Goal: Information Seeking & Learning: Learn about a topic

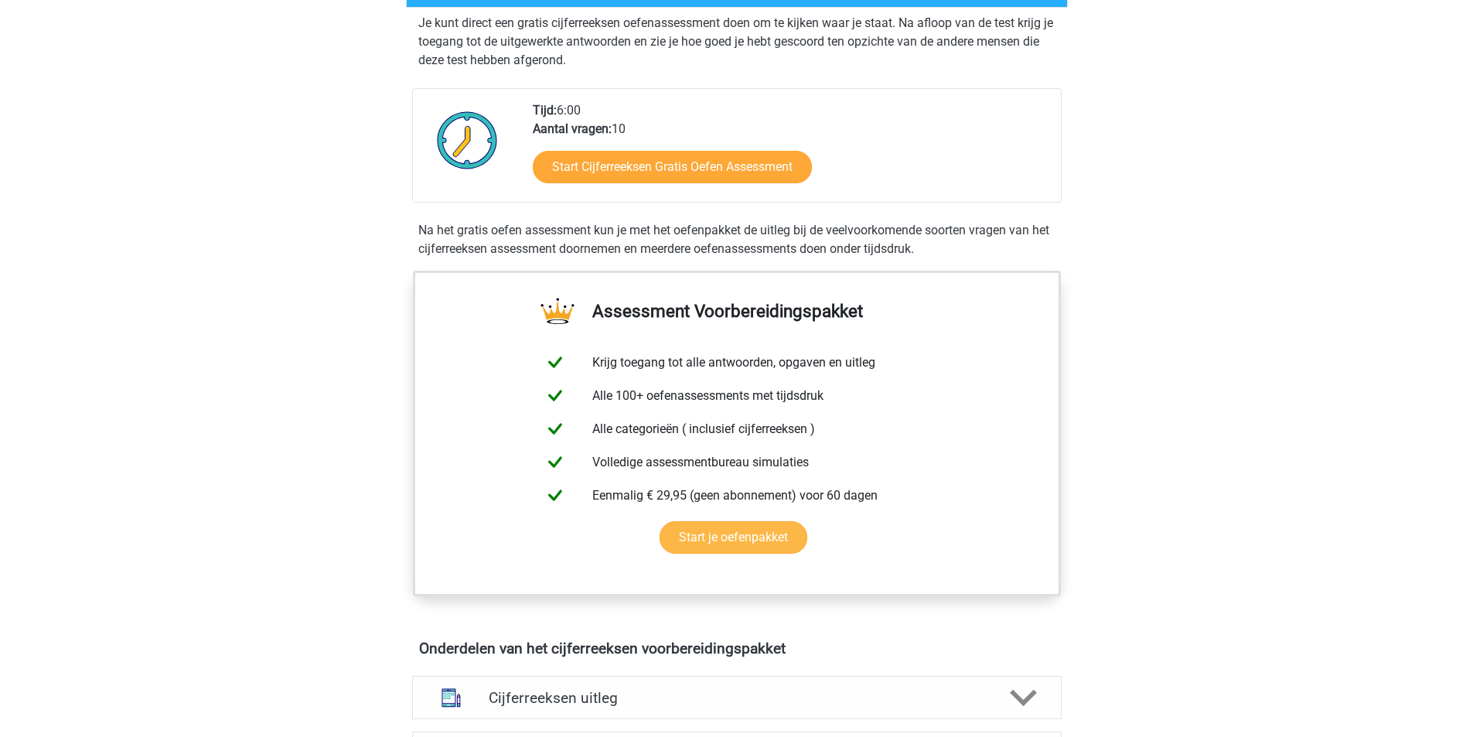
scroll to position [155, 0]
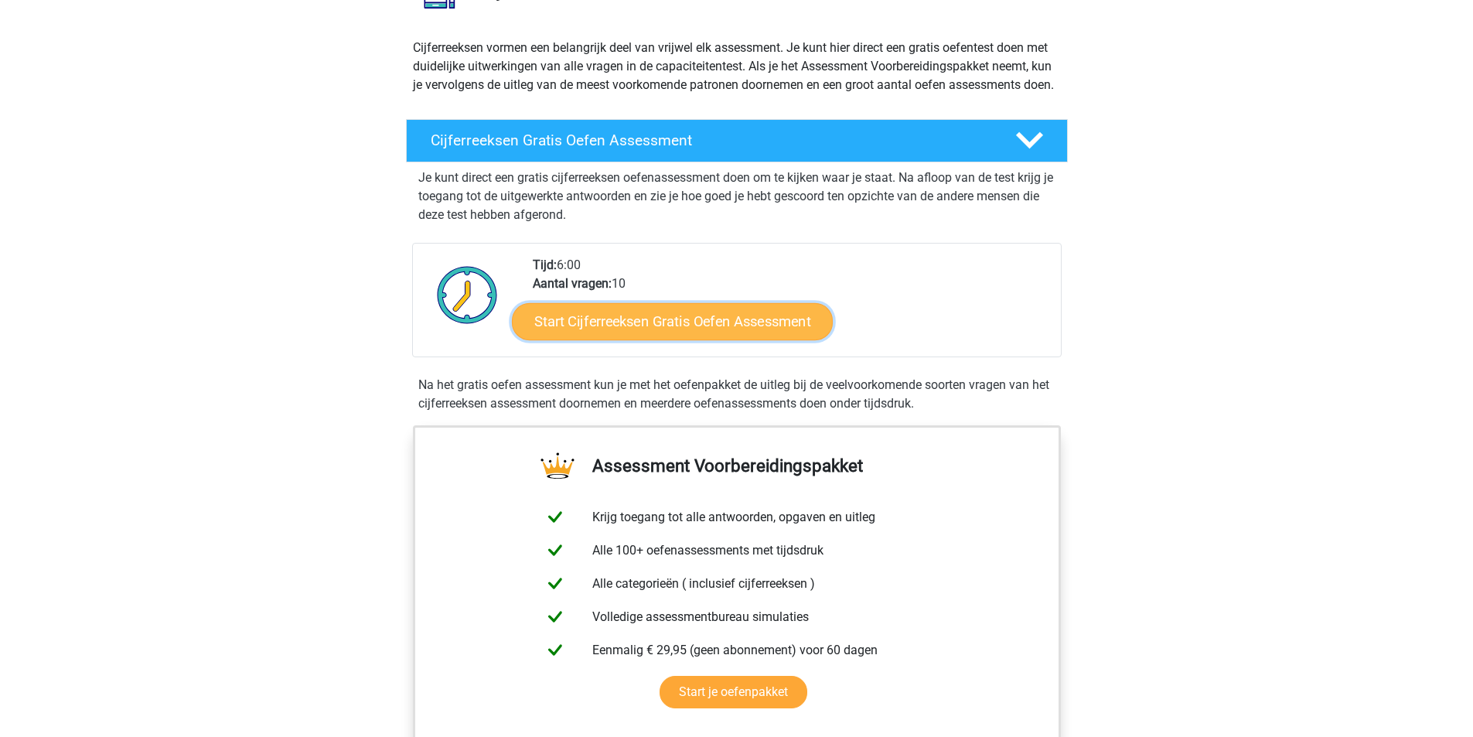
click at [656, 334] on link "Start Cijferreeksen Gratis Oefen Assessment" at bounding box center [672, 320] width 321 height 37
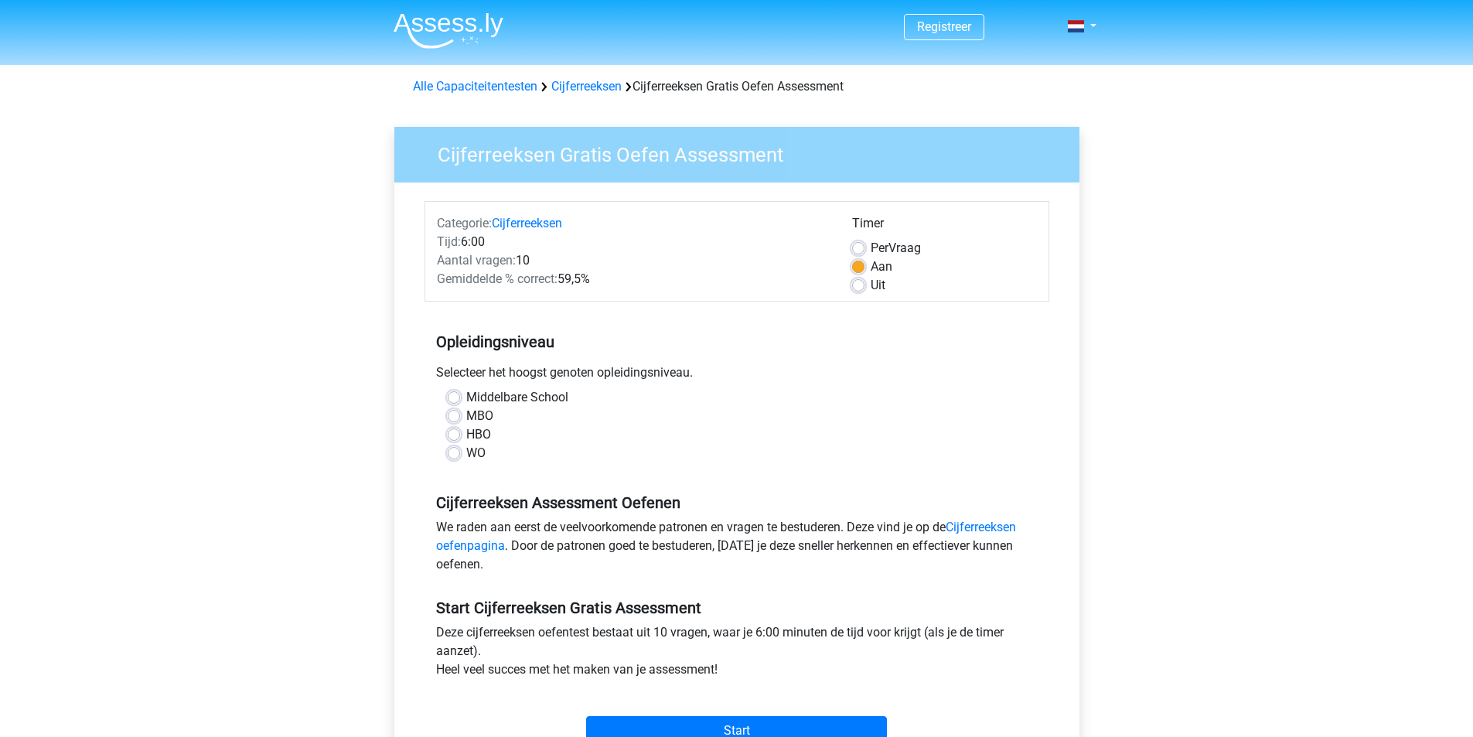
click at [466, 432] on label "HBO" at bounding box center [478, 434] width 25 height 19
click at [451, 432] on input "HBO" at bounding box center [454, 432] width 12 height 15
radio input "true"
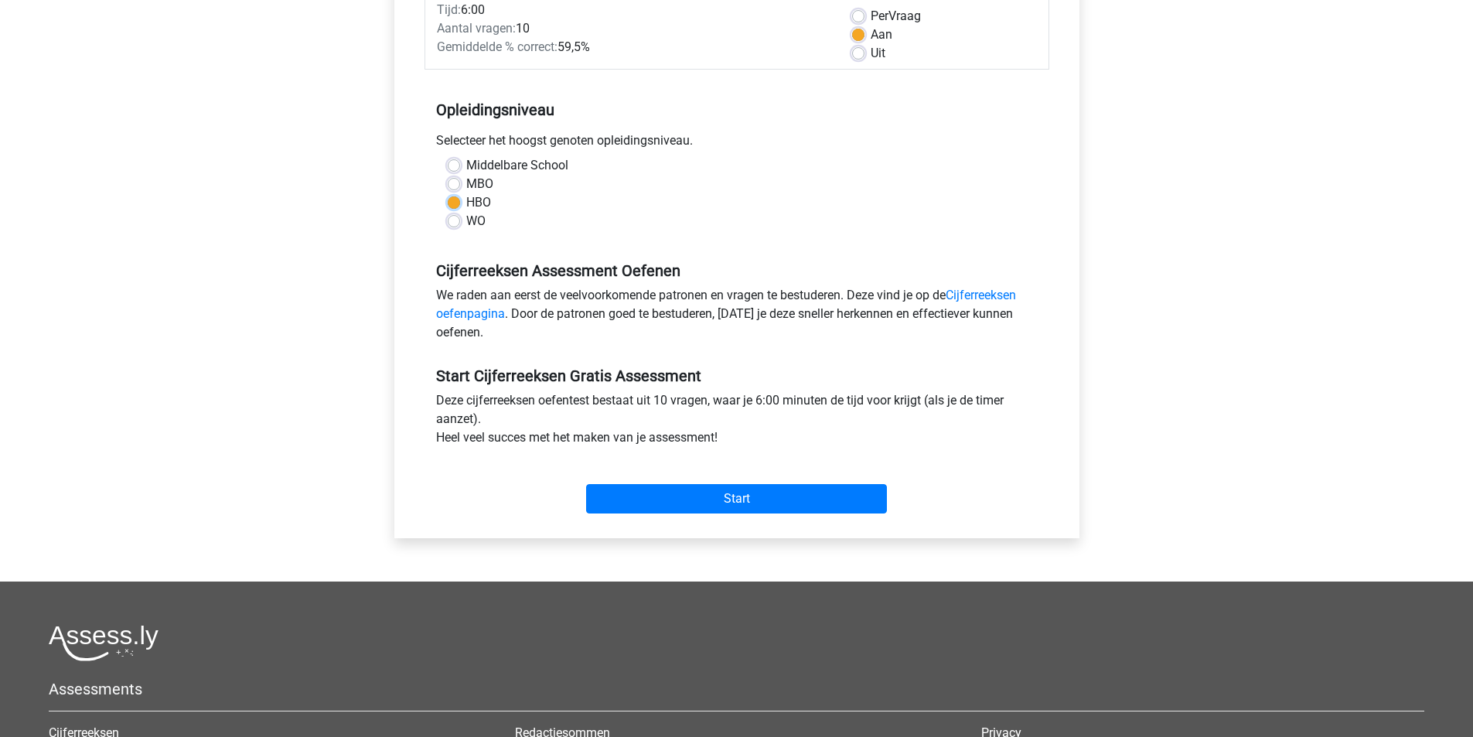
scroll to position [309, 0]
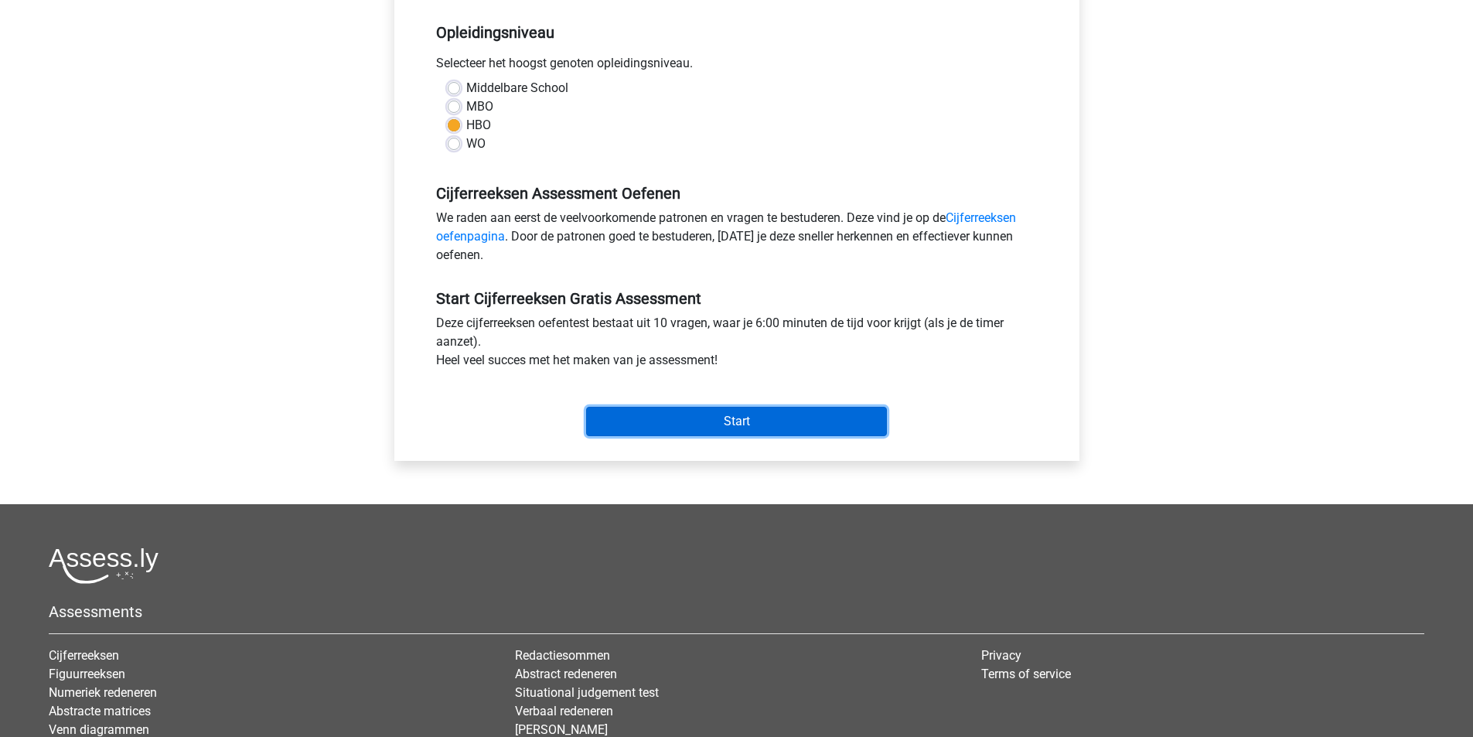
click at [697, 418] on input "Start" at bounding box center [736, 421] width 301 height 29
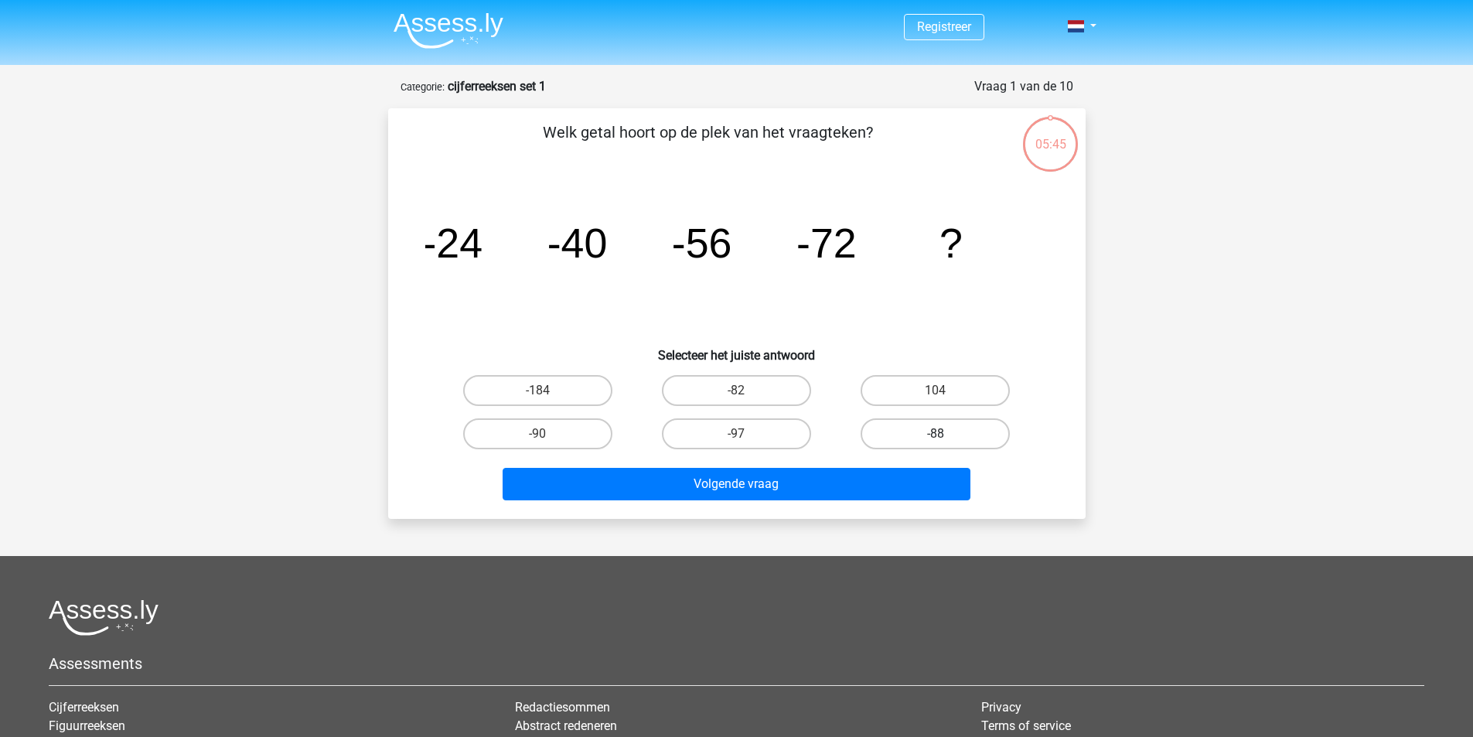
click at [914, 432] on label "-88" at bounding box center [935, 433] width 149 height 31
click at [936, 434] on input "-88" at bounding box center [941, 439] width 10 height 10
radio input "true"
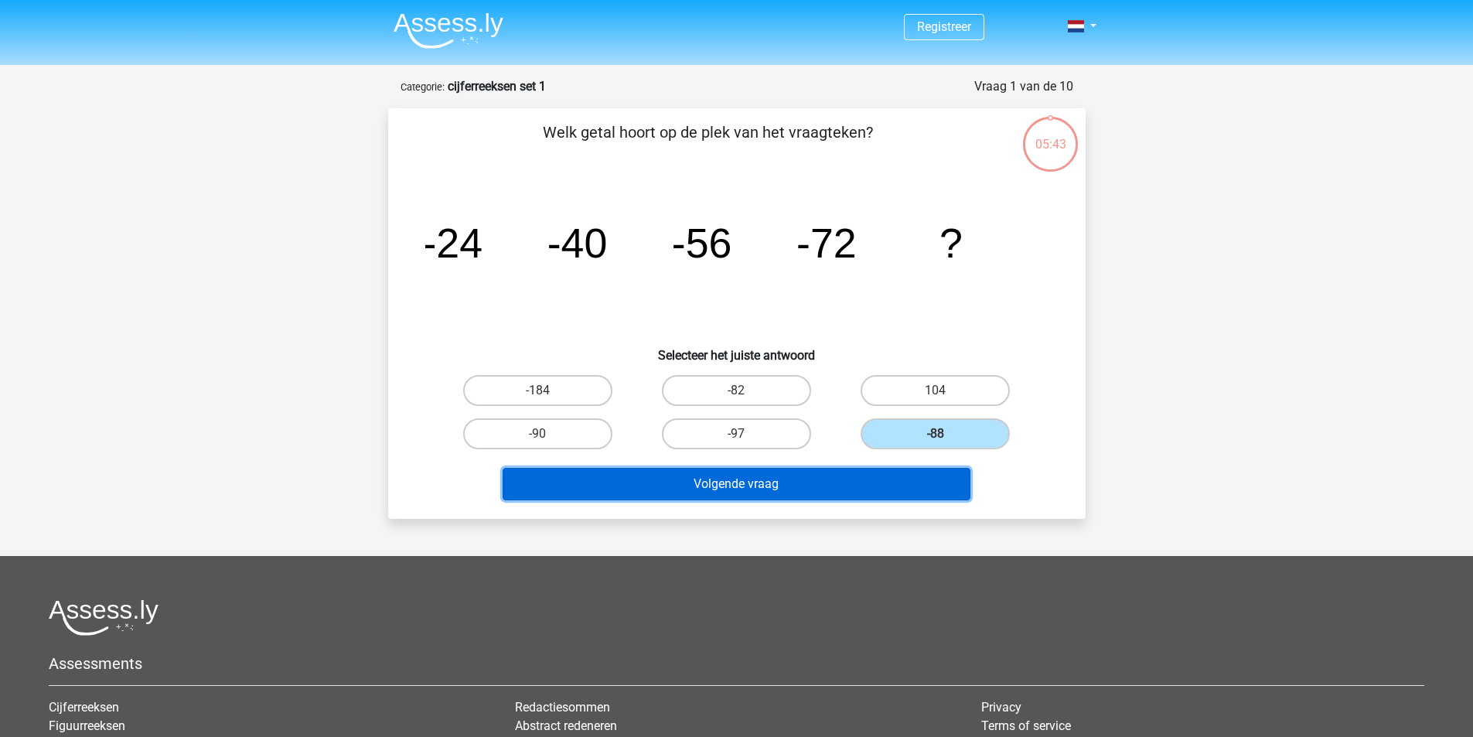
click at [816, 483] on button "Volgende vraag" at bounding box center [737, 484] width 468 height 32
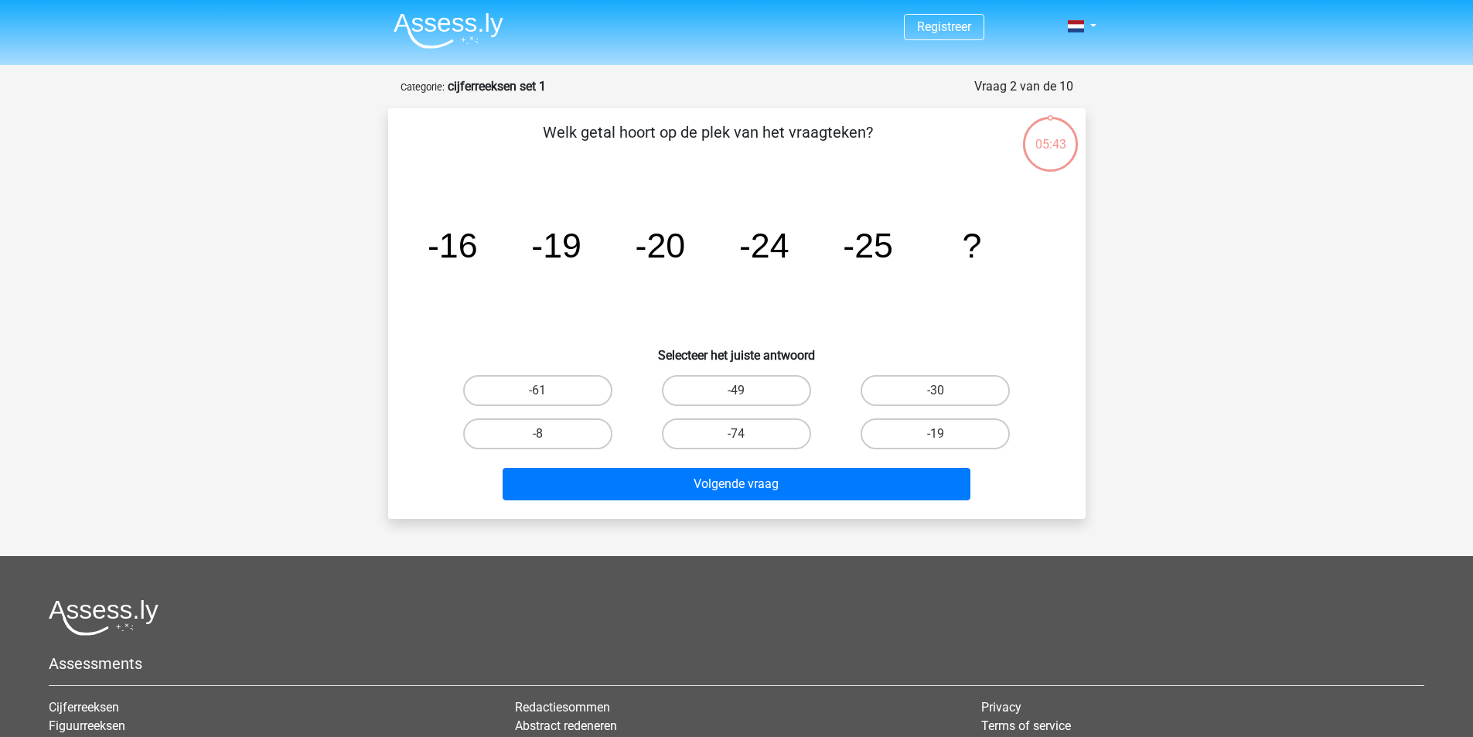
scroll to position [77, 0]
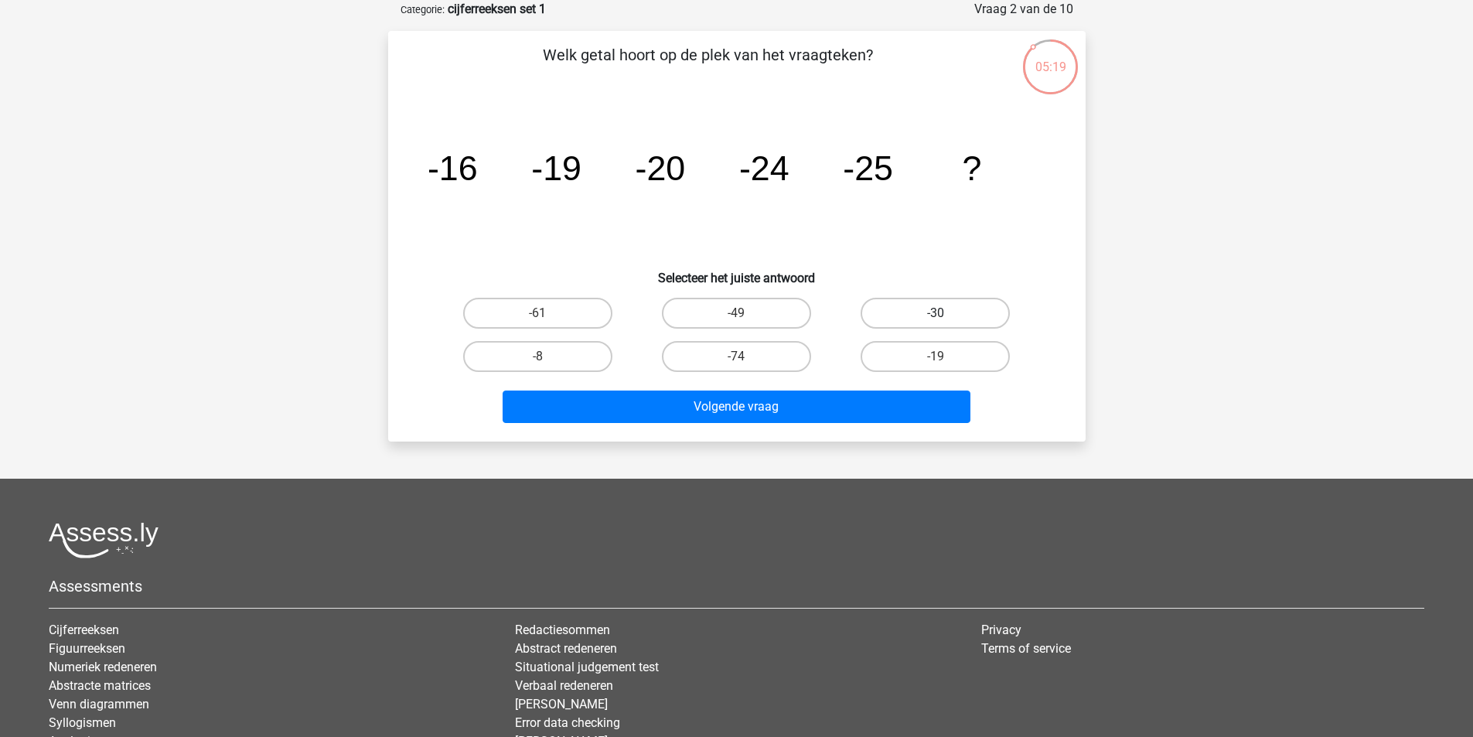
click at [939, 305] on label "-30" at bounding box center [935, 313] width 149 height 31
click at [939, 313] on input "-30" at bounding box center [941, 318] width 10 height 10
radio input "true"
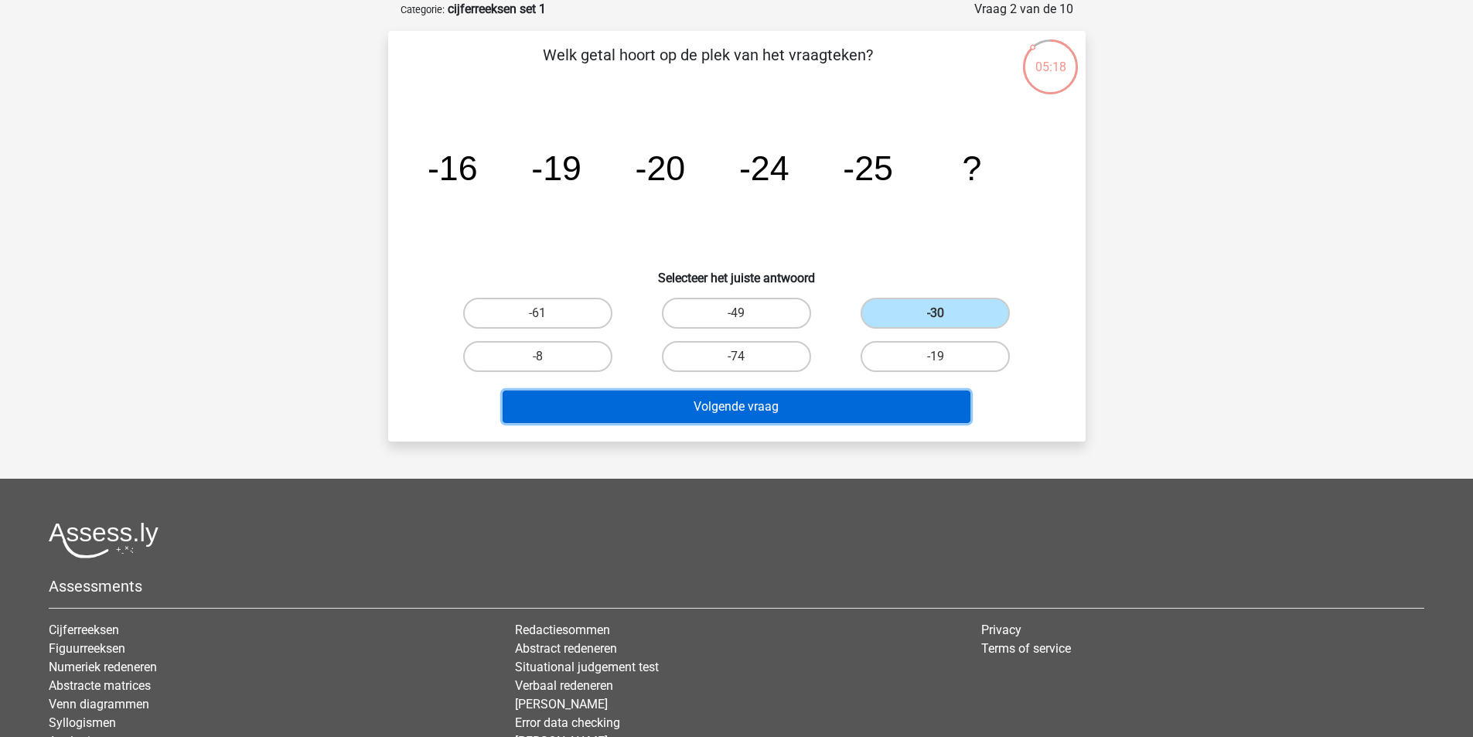
click at [836, 402] on button "Volgende vraag" at bounding box center [737, 407] width 468 height 32
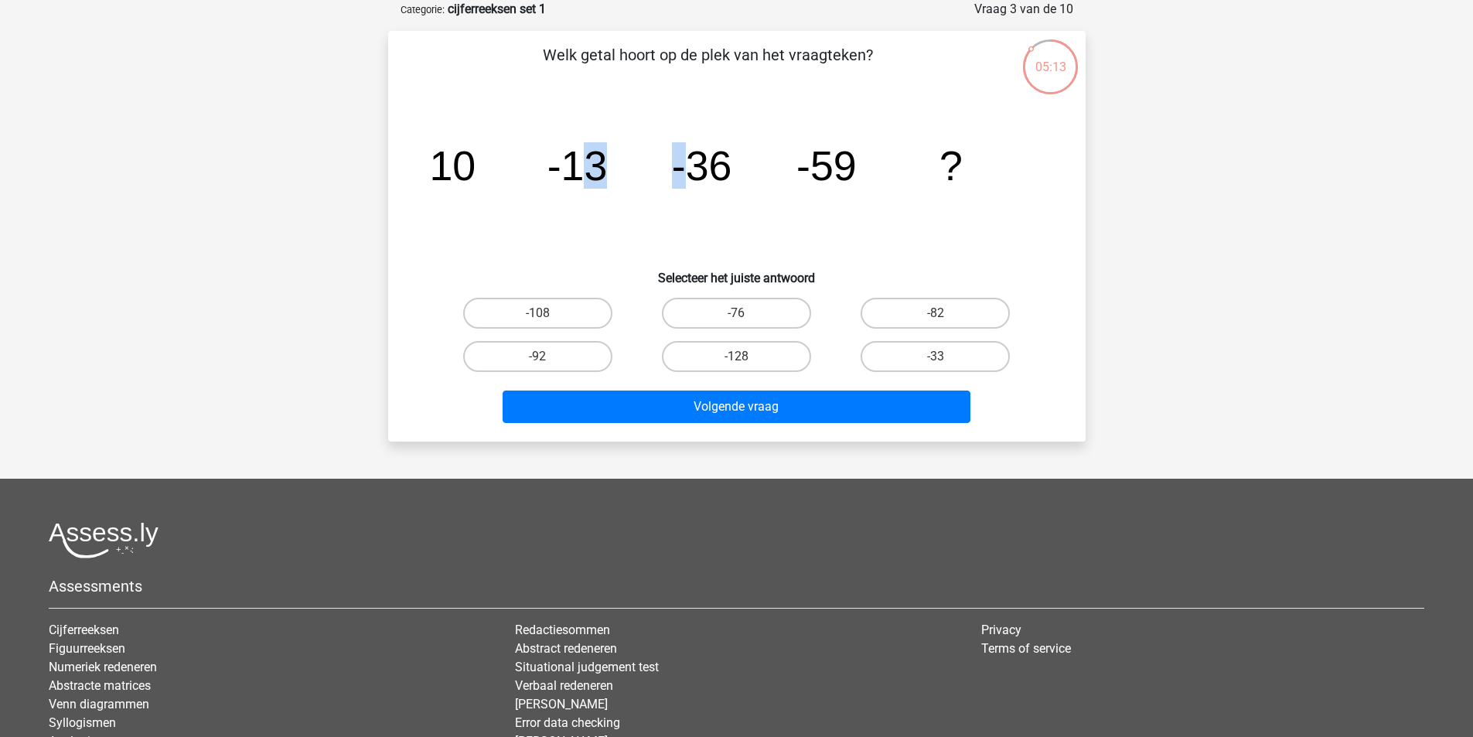
drag, startPoint x: 582, startPoint y: 173, endPoint x: 695, endPoint y: 182, distance: 113.2
click at [695, 182] on g "10 -13 -36 -59 ?" at bounding box center [696, 165] width 534 height 46
click at [666, 188] on icon "image/svg+xml 10 -13 -36 -59 ?" at bounding box center [736, 180] width 623 height 156
drag, startPoint x: 689, startPoint y: 167, endPoint x: 783, endPoint y: 184, distance: 95.1
click at [783, 184] on icon "image/svg+xml 10 -13 -36 -59 ?" at bounding box center [736, 180] width 623 height 156
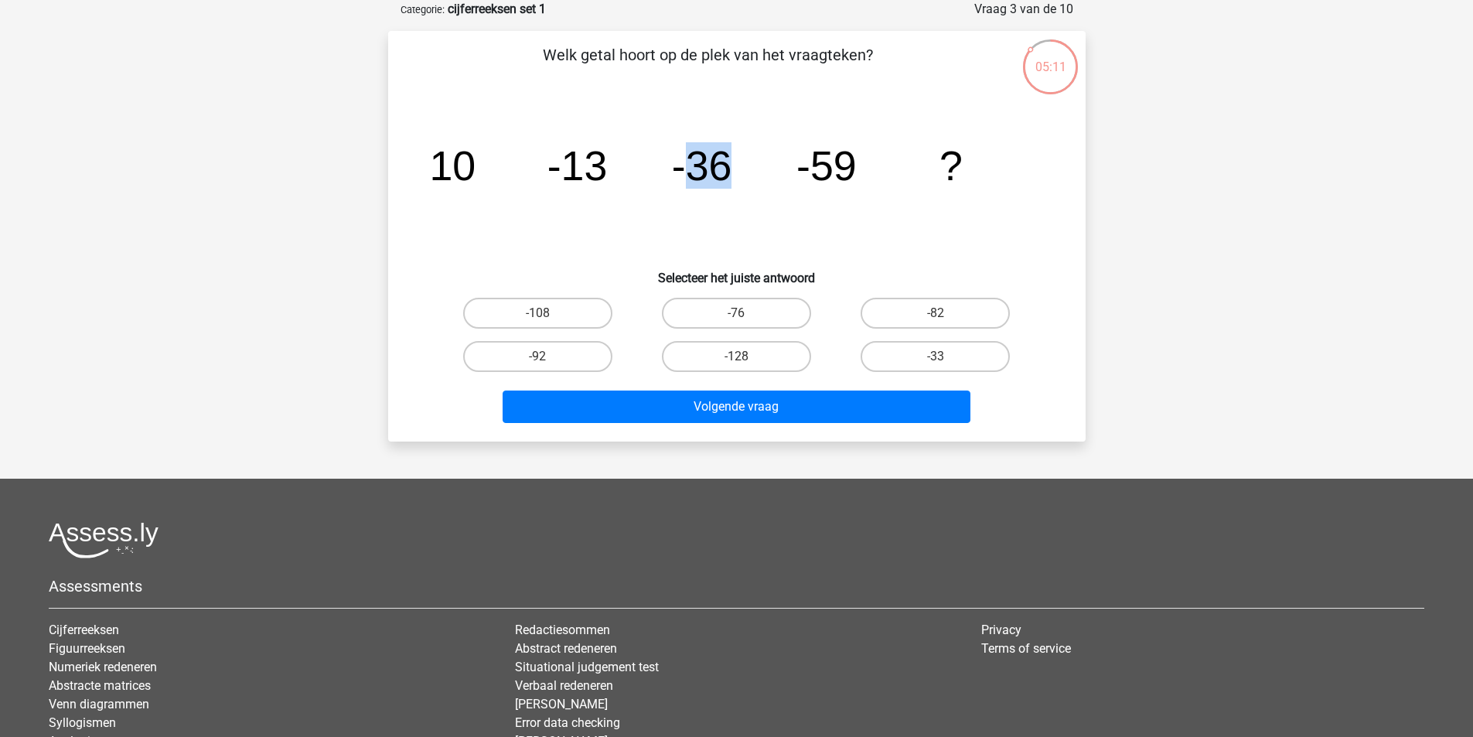
click at [783, 184] on icon "image/svg+xml 10 -13 -36 -59 ?" at bounding box center [736, 180] width 623 height 156
click at [916, 313] on label "-82" at bounding box center [935, 313] width 149 height 31
click at [936, 313] on input "-82" at bounding box center [941, 318] width 10 height 10
radio input "true"
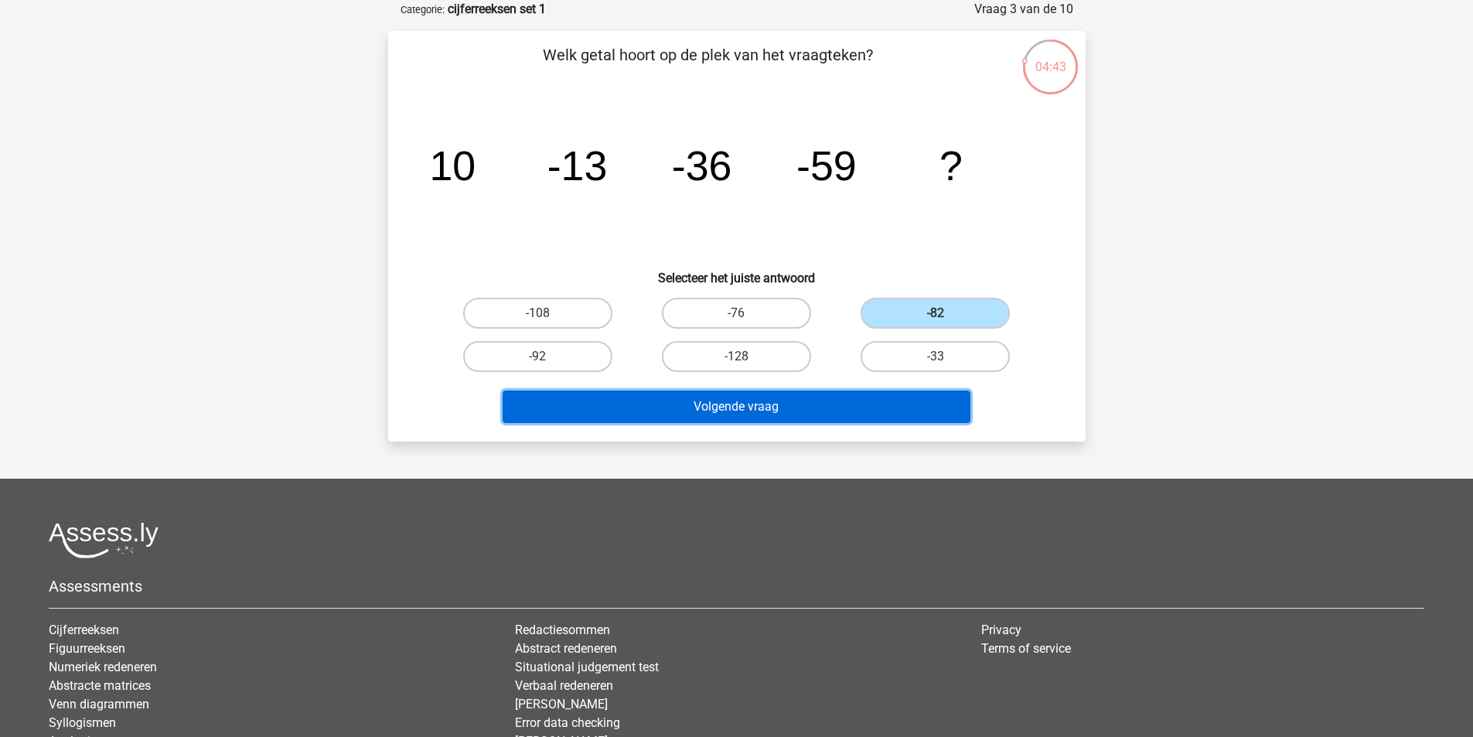
click at [873, 404] on button "Volgende vraag" at bounding box center [737, 407] width 468 height 32
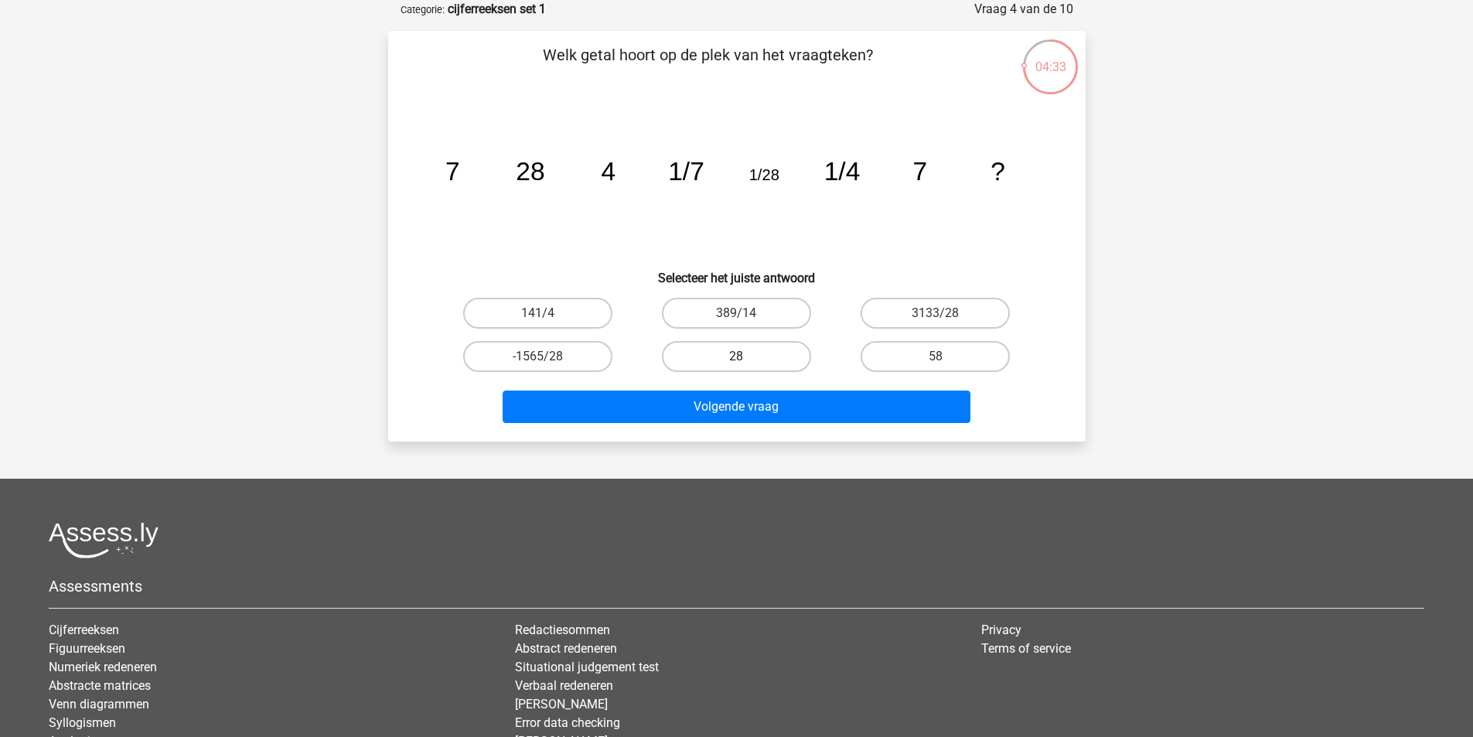
click at [770, 350] on label "28" at bounding box center [736, 356] width 149 height 31
click at [746, 357] on input "28" at bounding box center [741, 362] width 10 height 10
radio input "true"
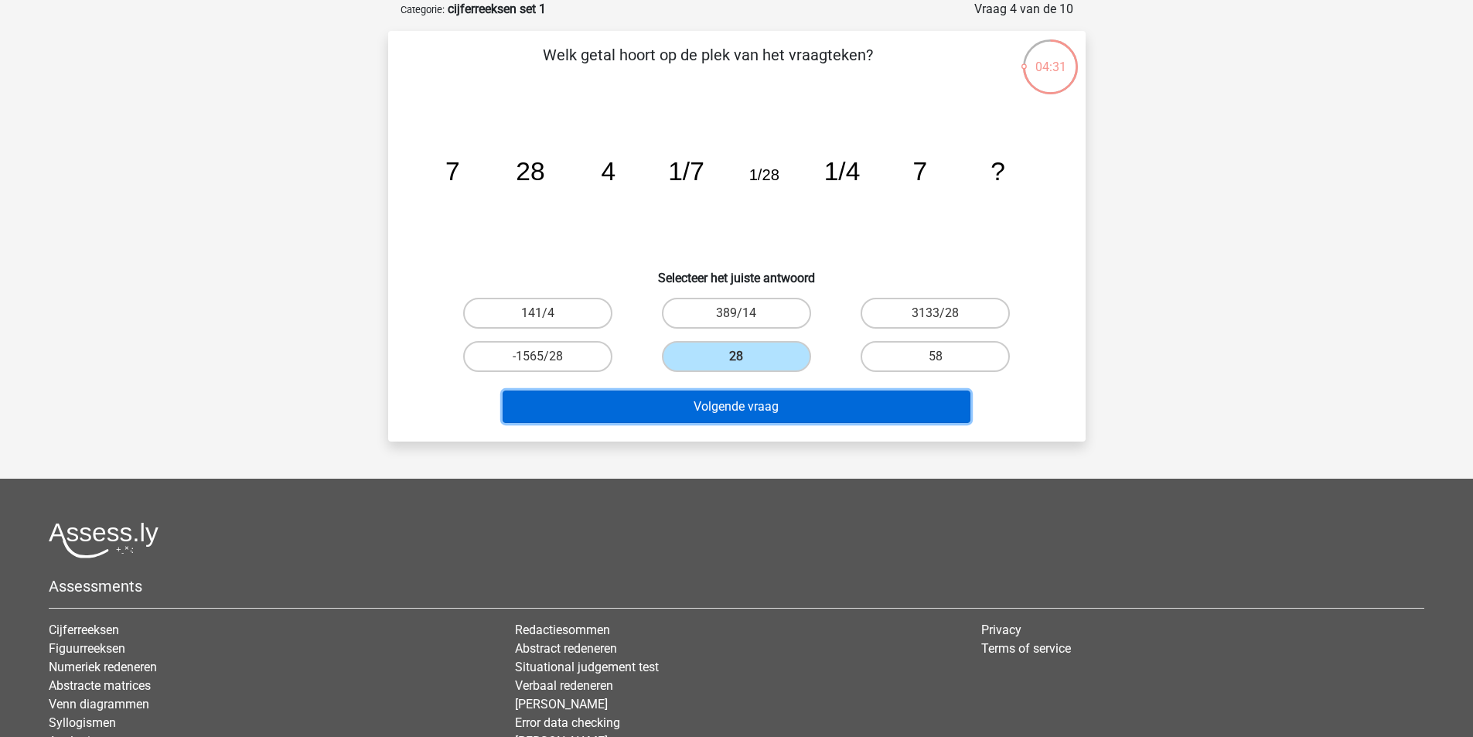
click at [794, 411] on button "Volgende vraag" at bounding box center [737, 407] width 468 height 32
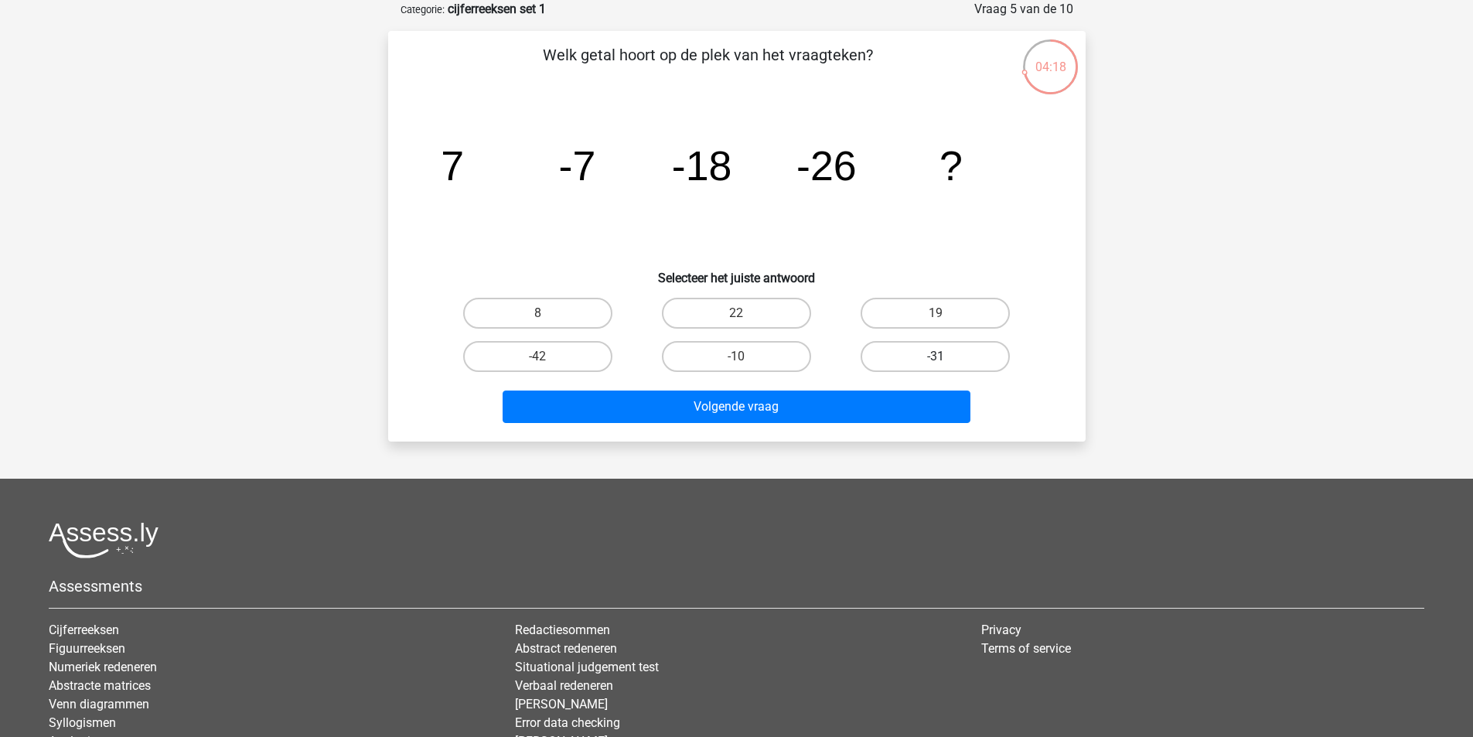
click at [951, 362] on label "-31" at bounding box center [935, 356] width 149 height 31
click at [946, 362] on input "-31" at bounding box center [941, 362] width 10 height 10
radio input "true"
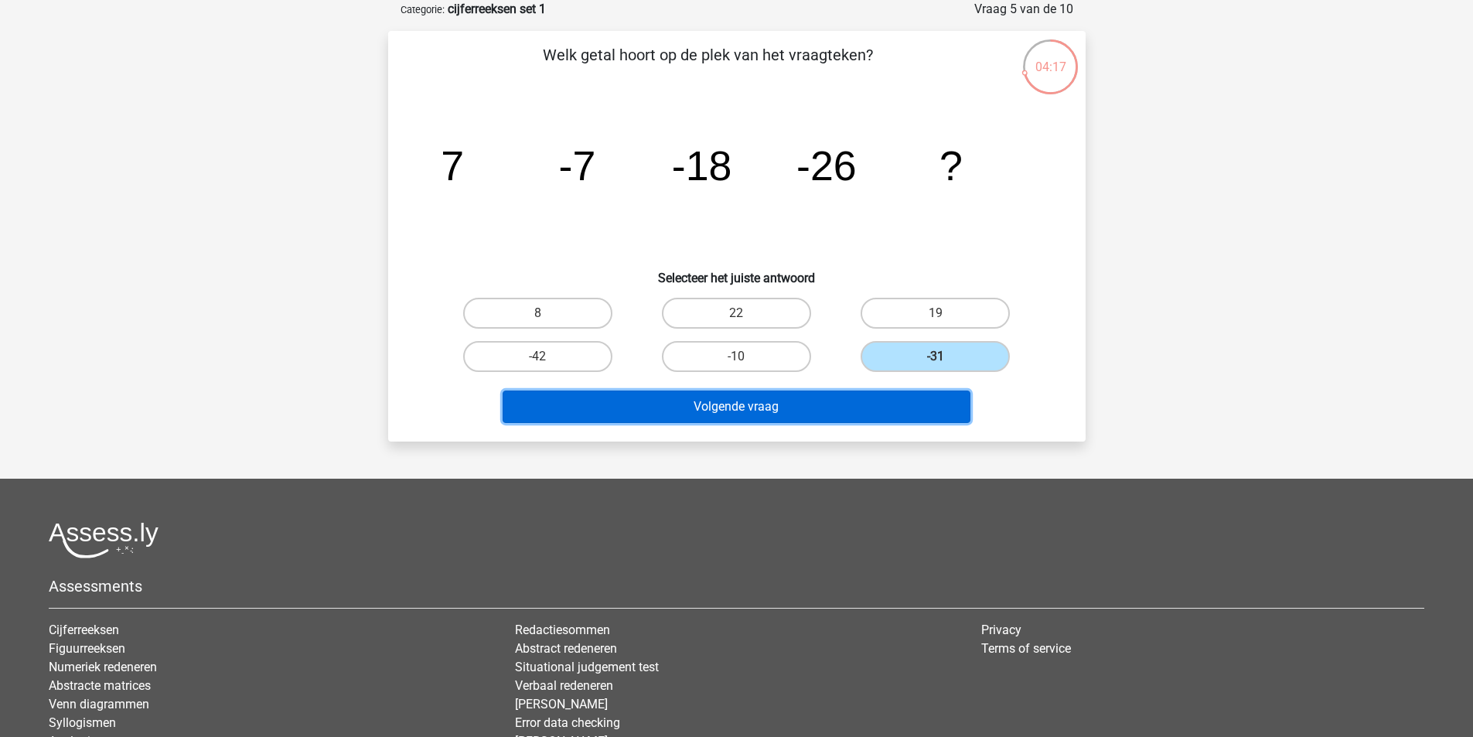
click at [817, 413] on button "Volgende vraag" at bounding box center [737, 407] width 468 height 32
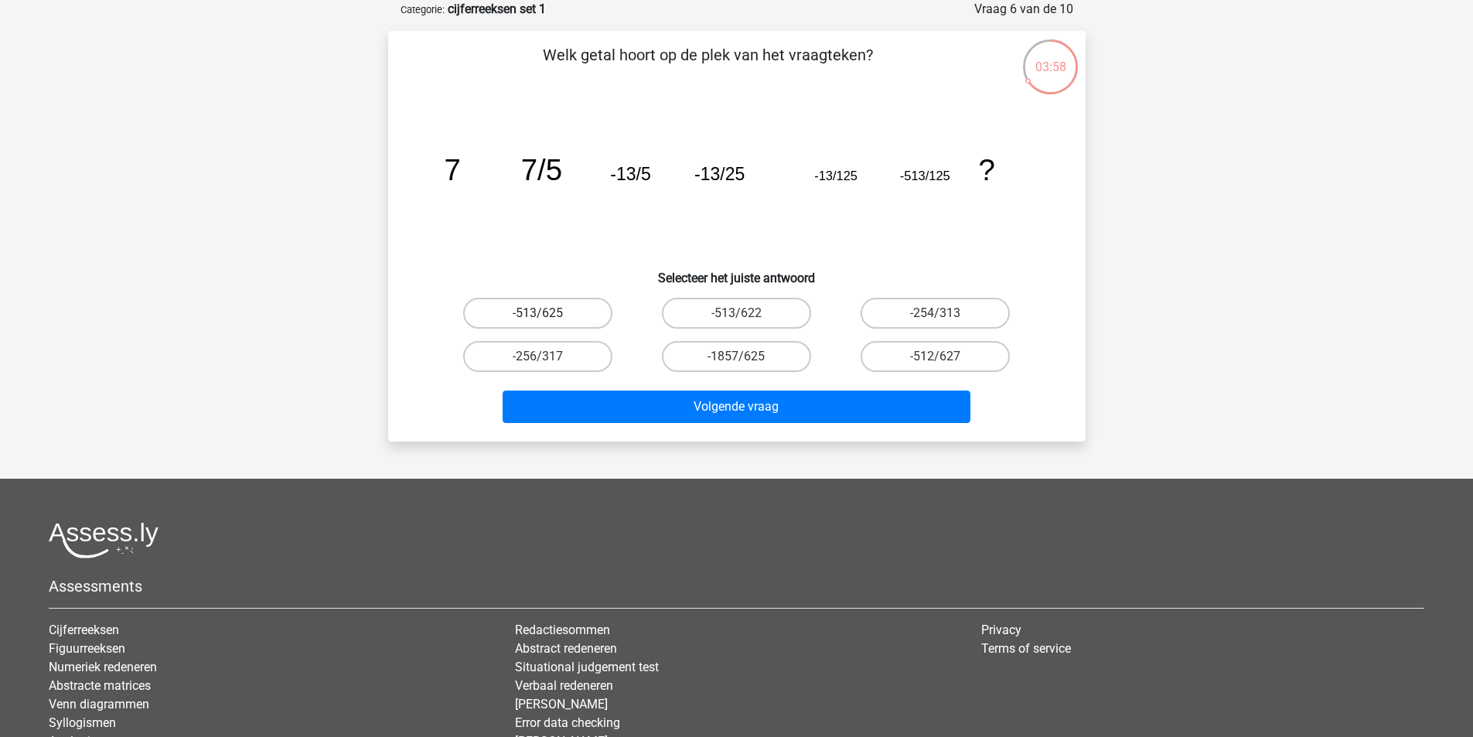
click at [550, 305] on label "-513/625" at bounding box center [537, 313] width 149 height 31
click at [548, 313] on input "-513/625" at bounding box center [543, 318] width 10 height 10
radio input "true"
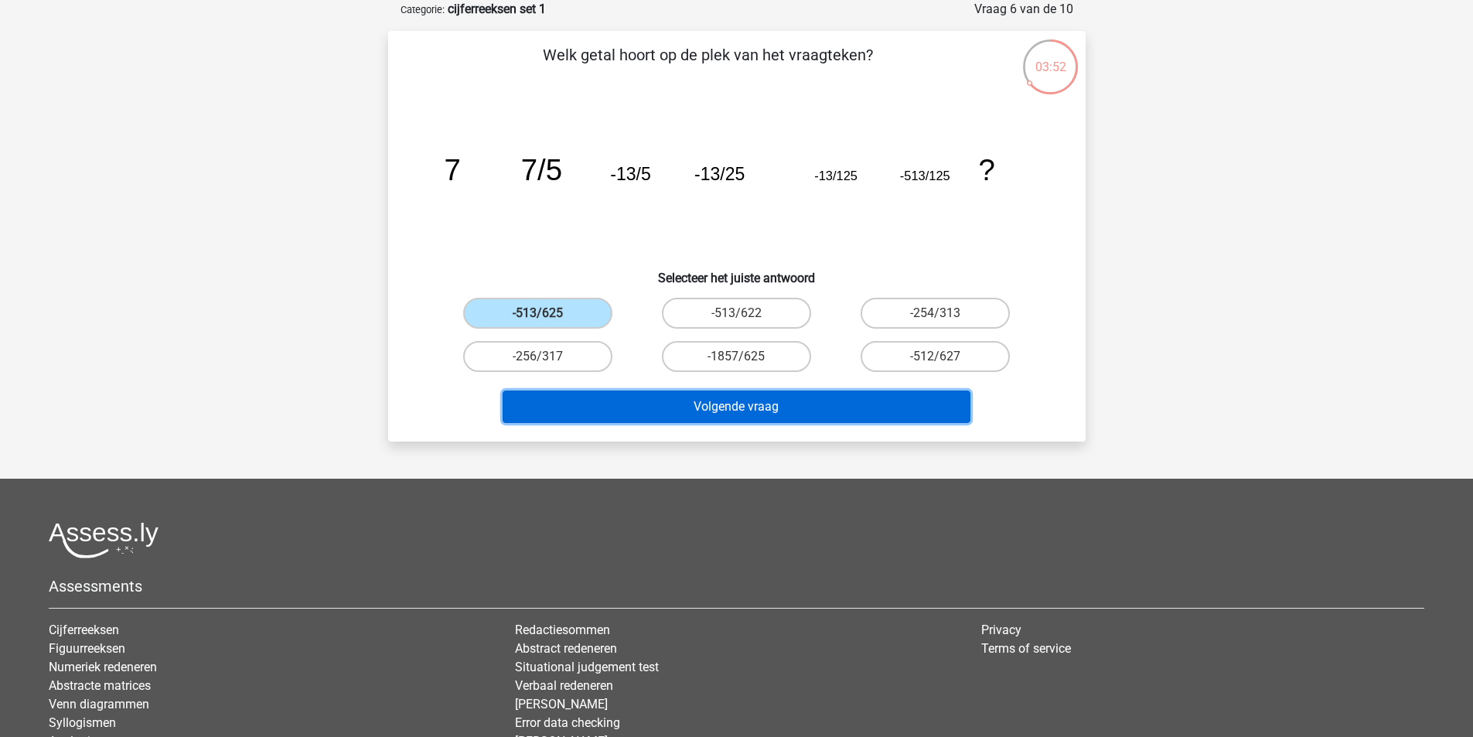
click at [690, 404] on button "Volgende vraag" at bounding box center [737, 407] width 468 height 32
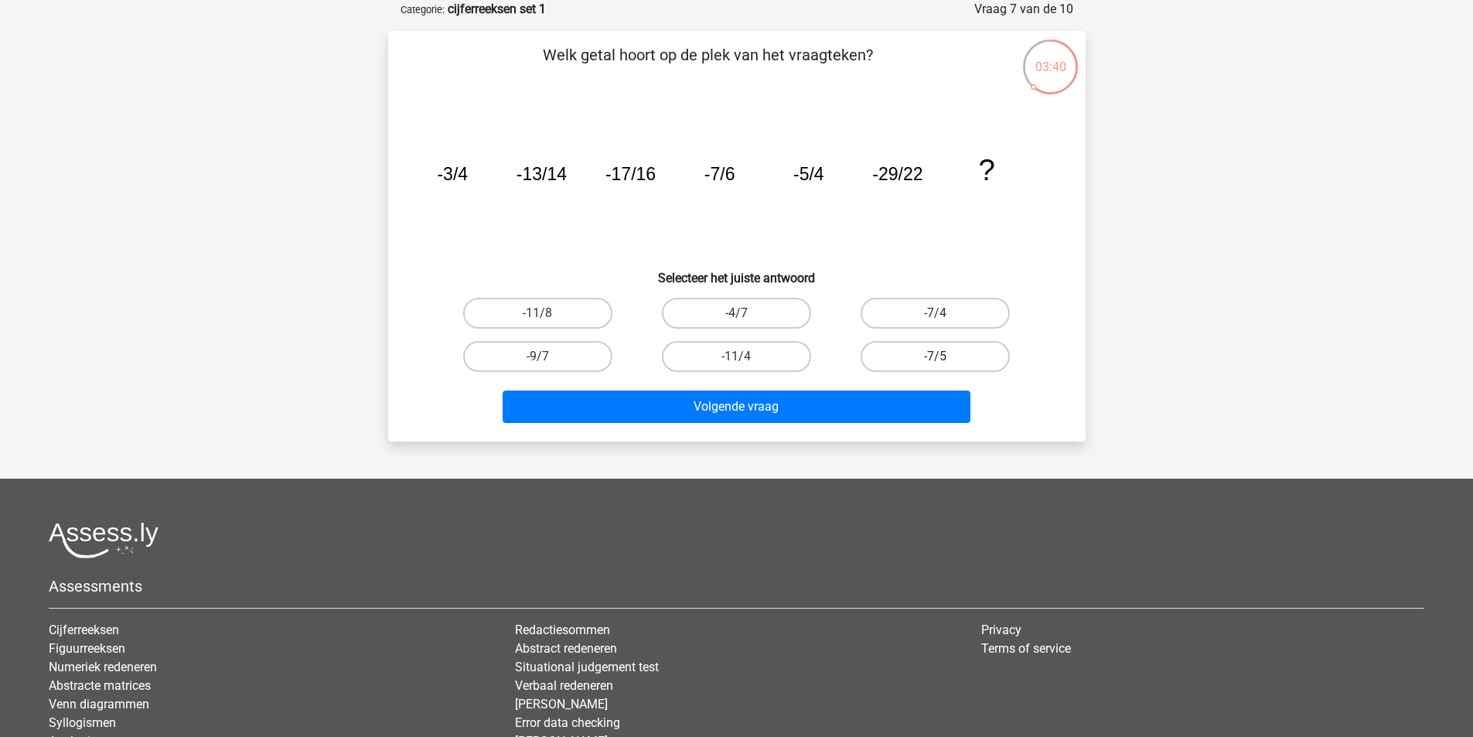
click at [925, 364] on label "-7/5" at bounding box center [935, 356] width 149 height 31
click at [936, 364] on input "-7/5" at bounding box center [941, 362] width 10 height 10
radio input "true"
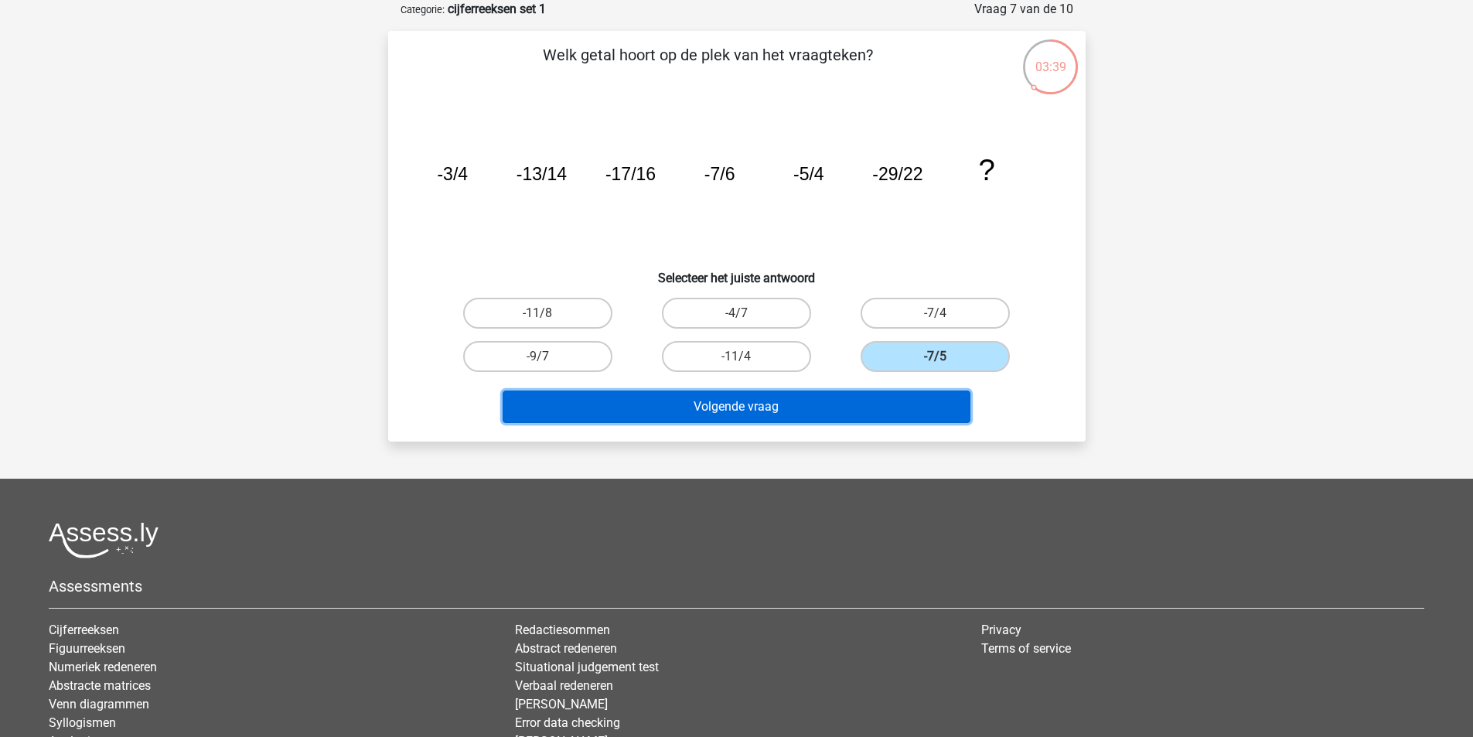
click at [892, 398] on button "Volgende vraag" at bounding box center [737, 407] width 468 height 32
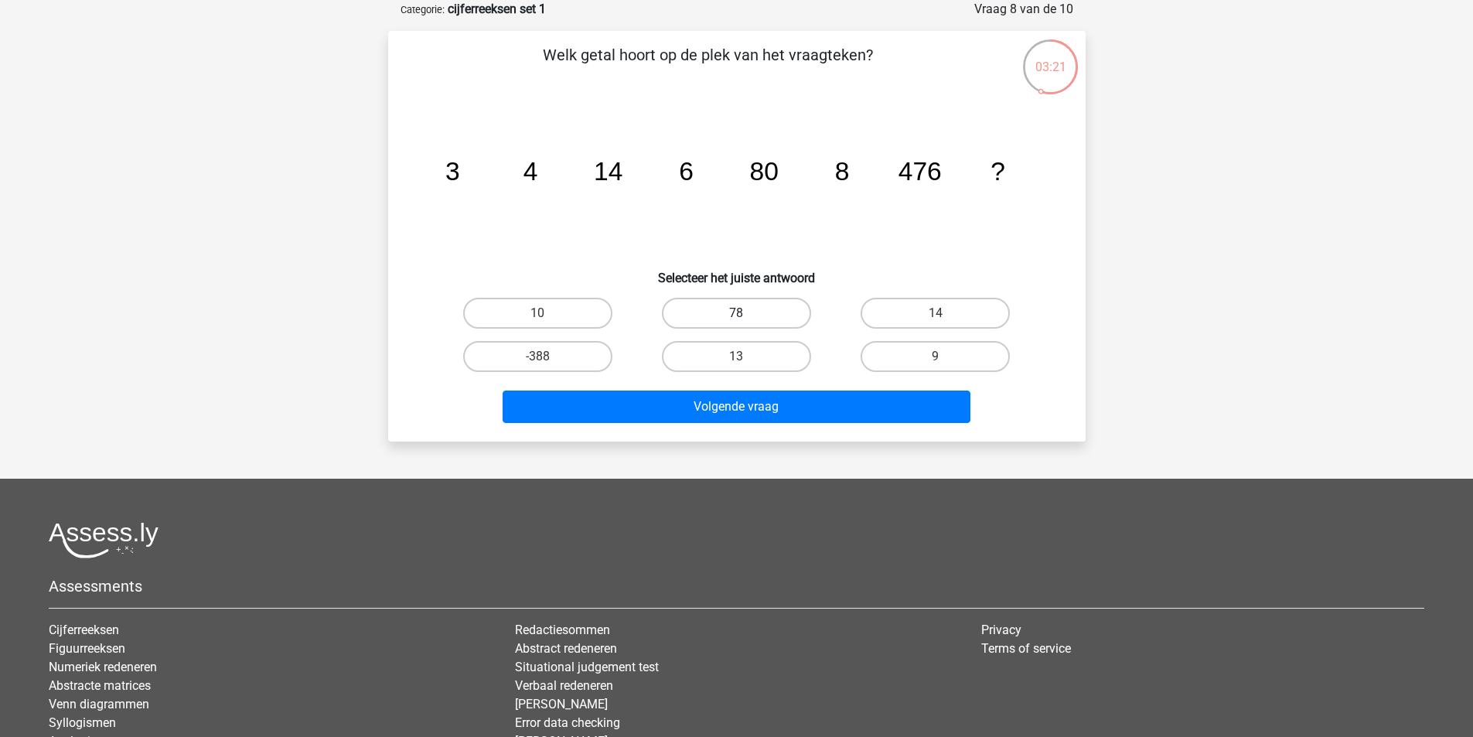
click at [734, 312] on label "78" at bounding box center [736, 313] width 149 height 31
click at [736, 313] on input "78" at bounding box center [741, 318] width 10 height 10
radio input "true"
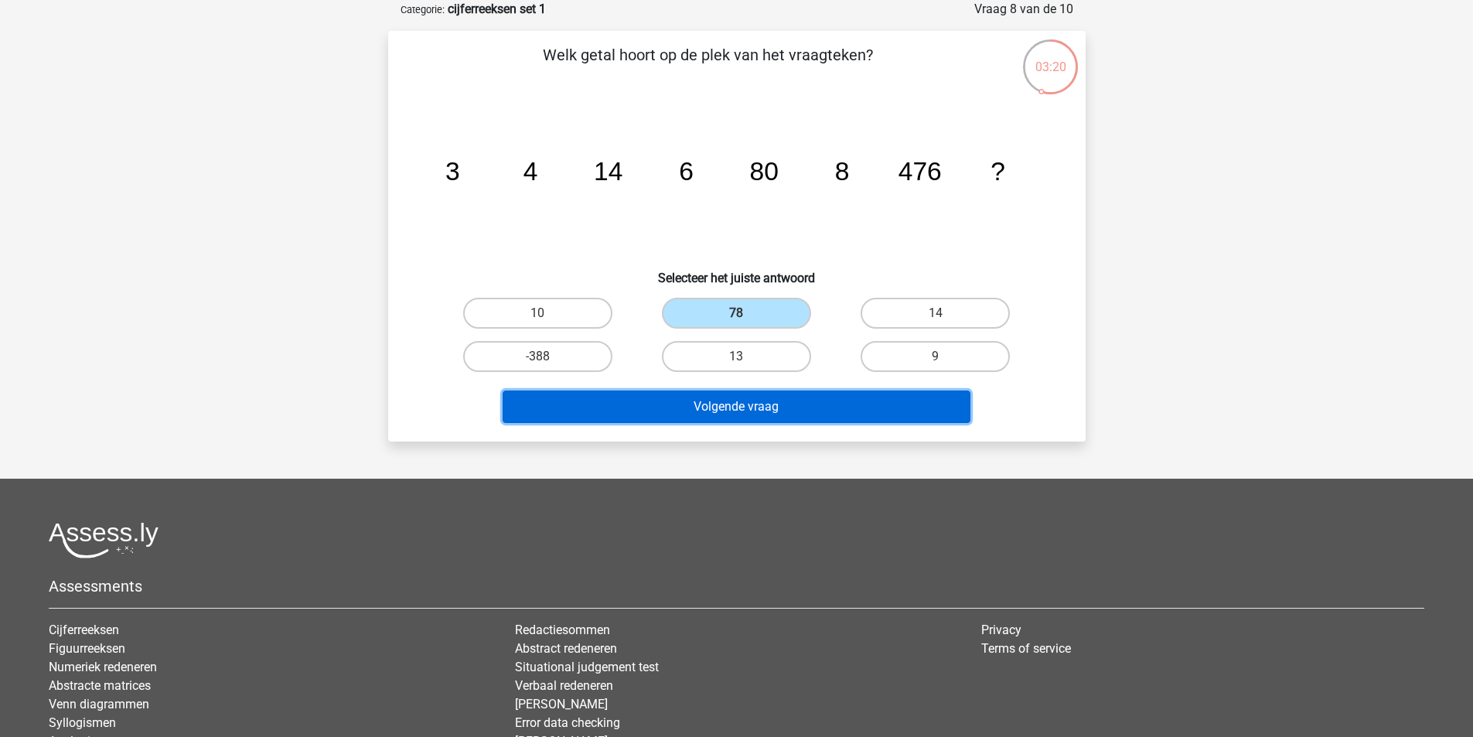
click at [736, 411] on button "Volgende vraag" at bounding box center [737, 407] width 468 height 32
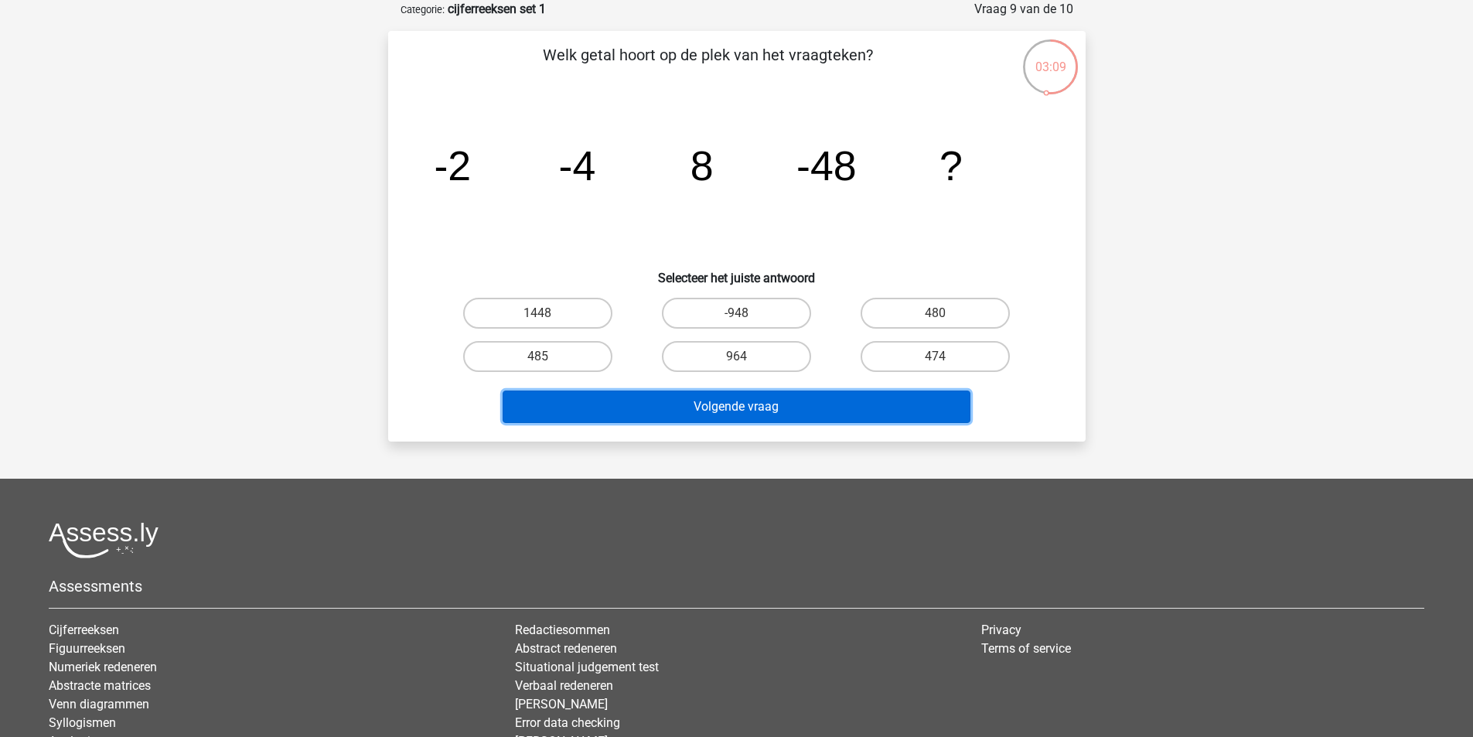
click at [771, 401] on button "Volgende vraag" at bounding box center [737, 407] width 468 height 32
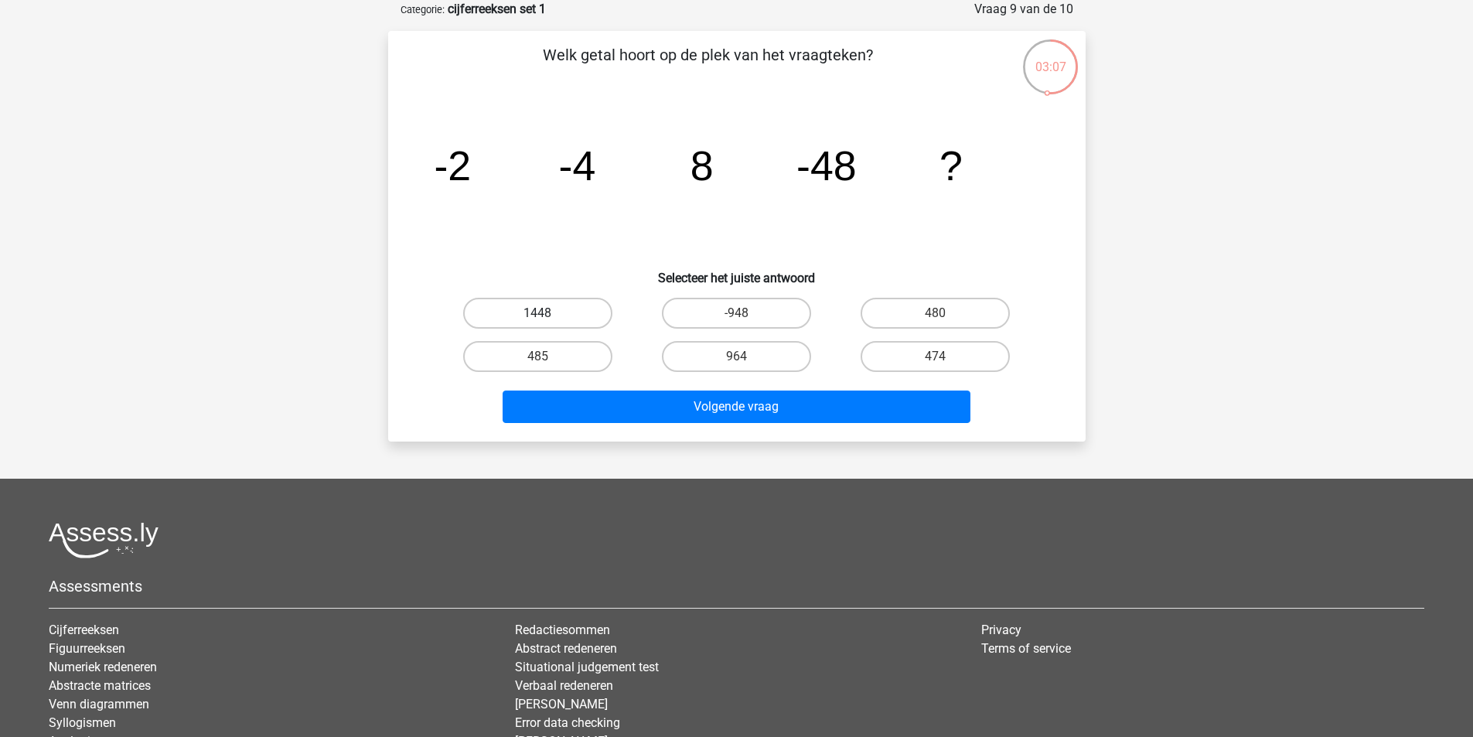
click at [579, 319] on label "1448" at bounding box center [537, 313] width 149 height 31
click at [548, 319] on input "1448" at bounding box center [543, 318] width 10 height 10
radio input "true"
click at [618, 206] on icon "image/svg+xml -2 -4 8 -48 ?" at bounding box center [736, 180] width 623 height 156
click at [940, 313] on input "480" at bounding box center [941, 318] width 10 height 10
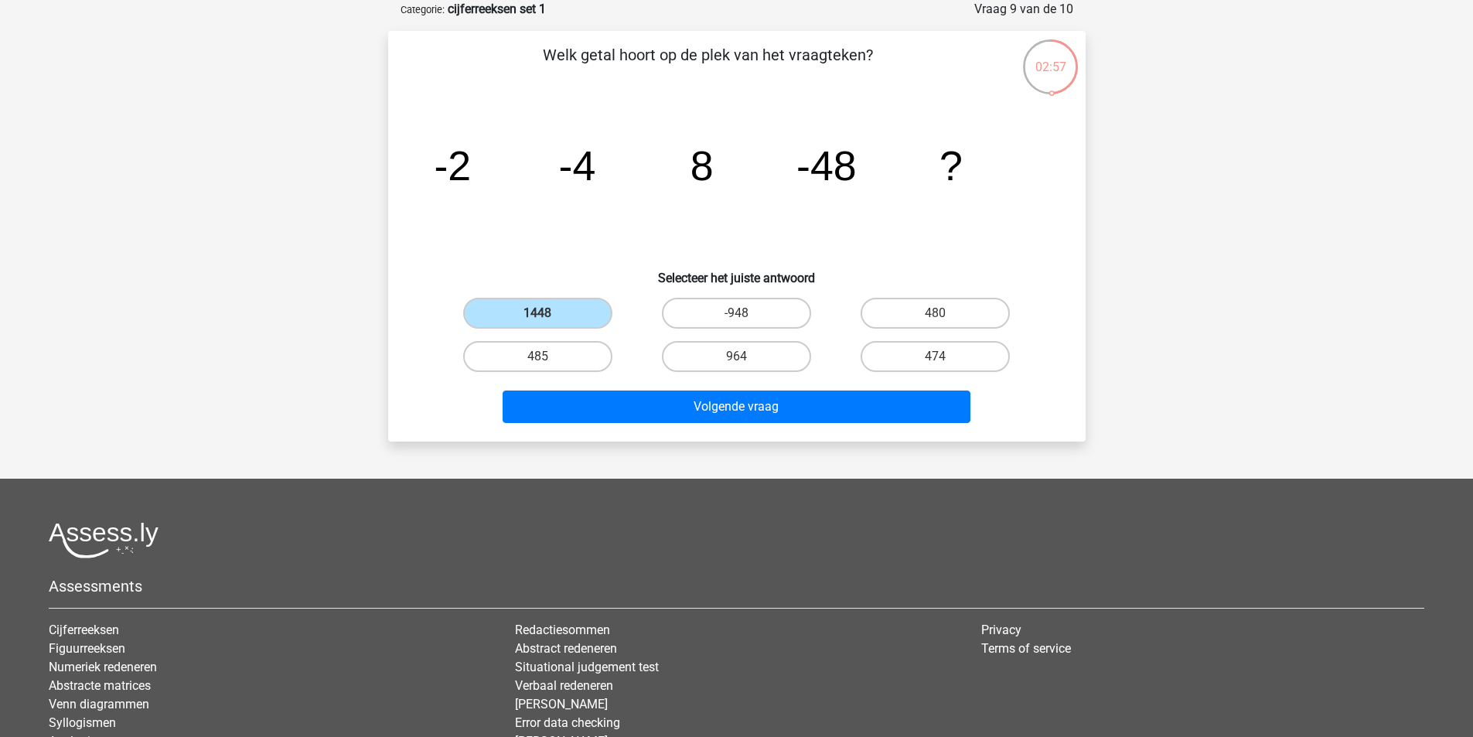
radio input "true"
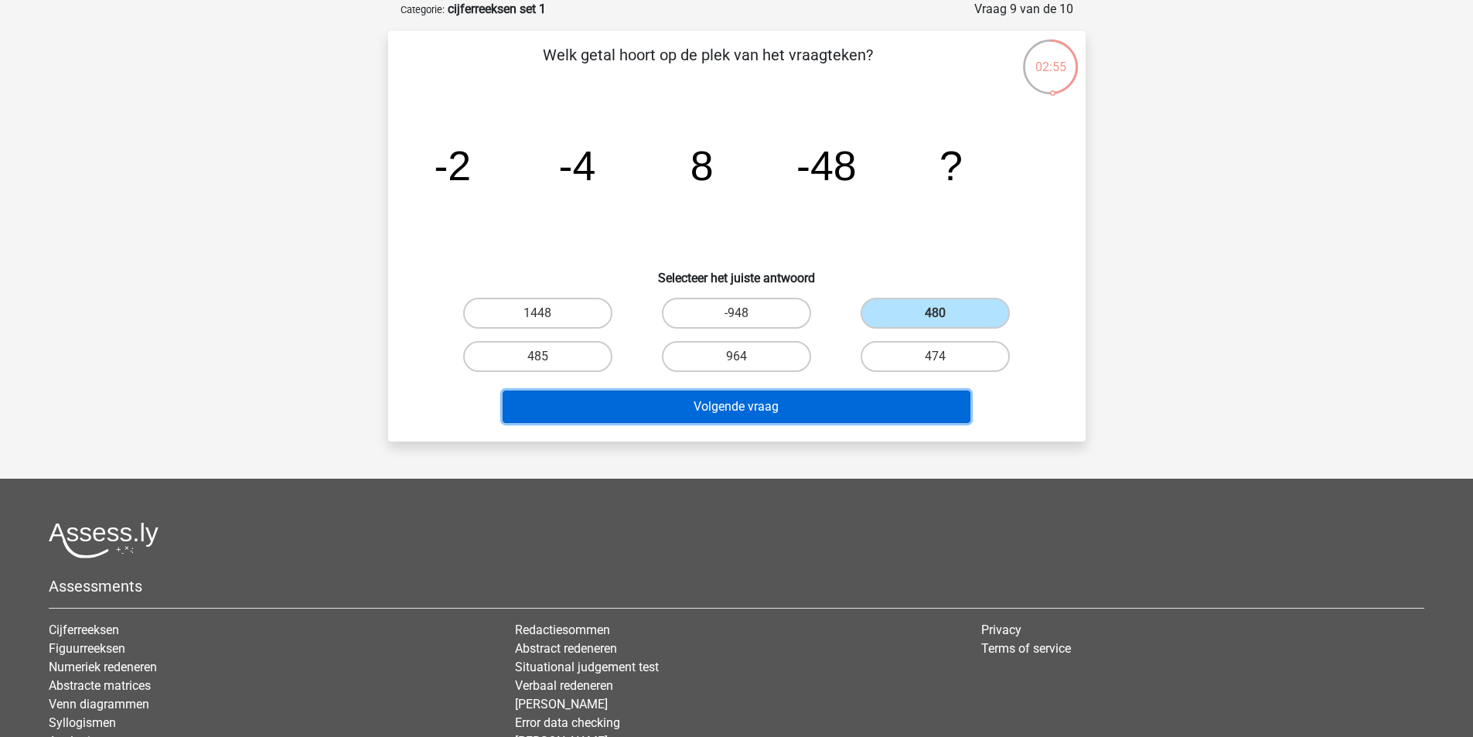
click at [880, 408] on button "Volgende vraag" at bounding box center [737, 407] width 468 height 32
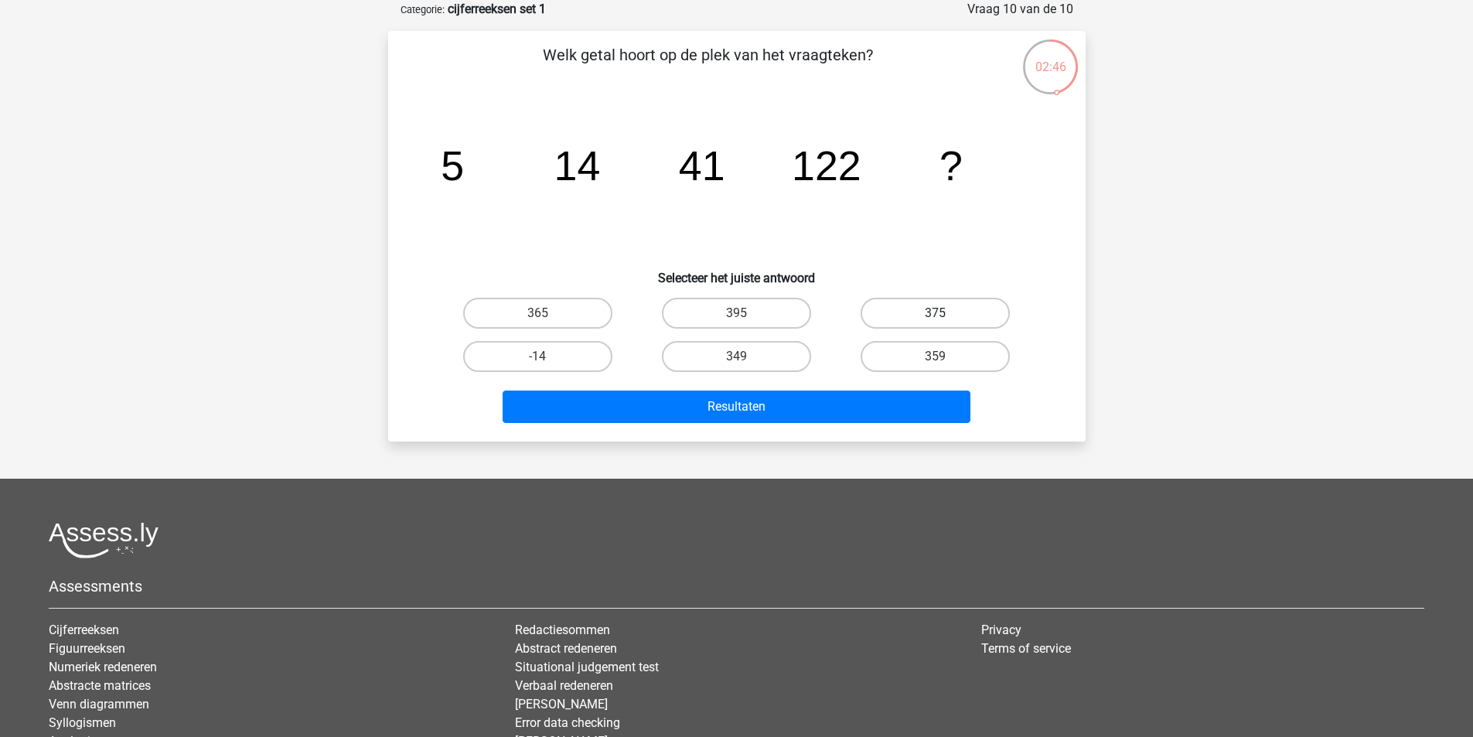
click at [965, 304] on label "375" at bounding box center [935, 313] width 149 height 31
click at [946, 313] on input "375" at bounding box center [941, 318] width 10 height 10
radio input "true"
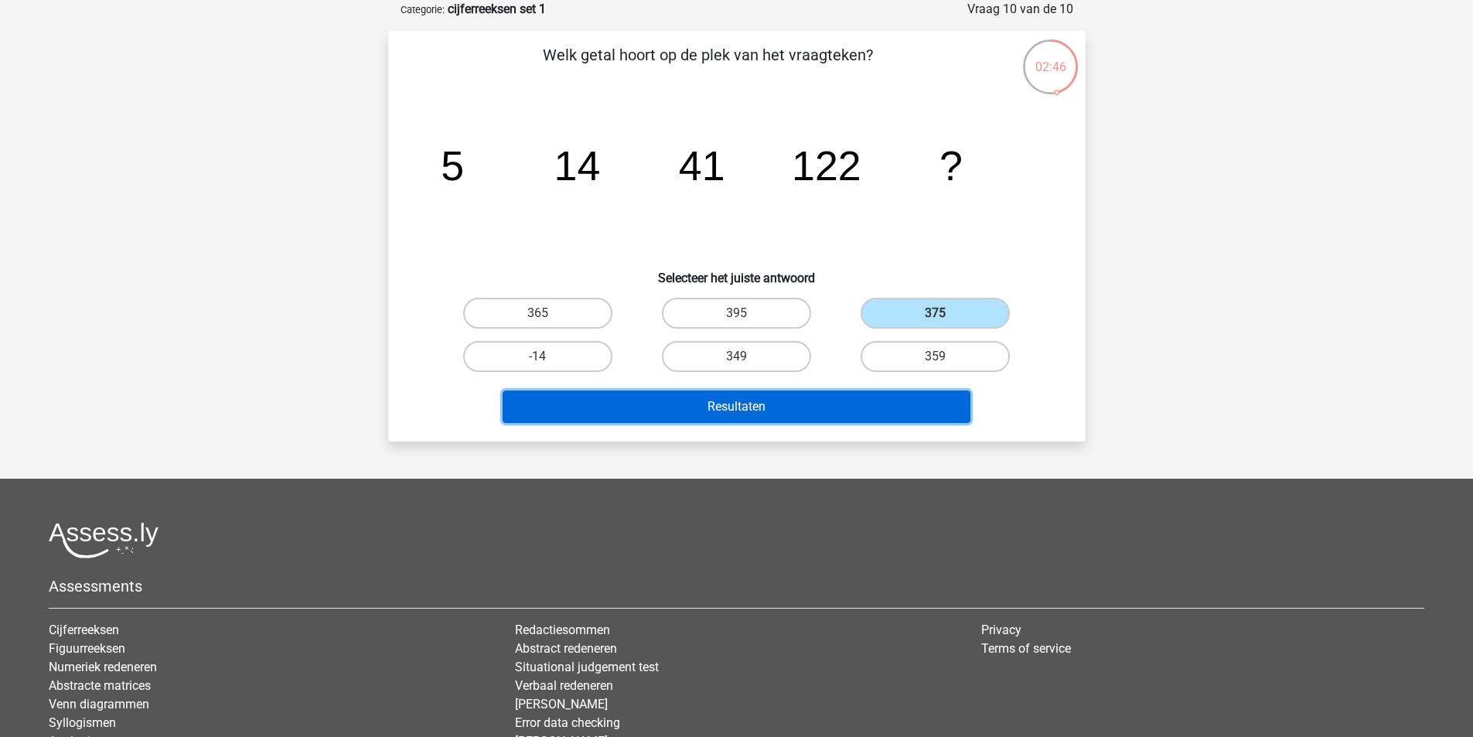
click at [882, 401] on button "Resultaten" at bounding box center [737, 407] width 468 height 32
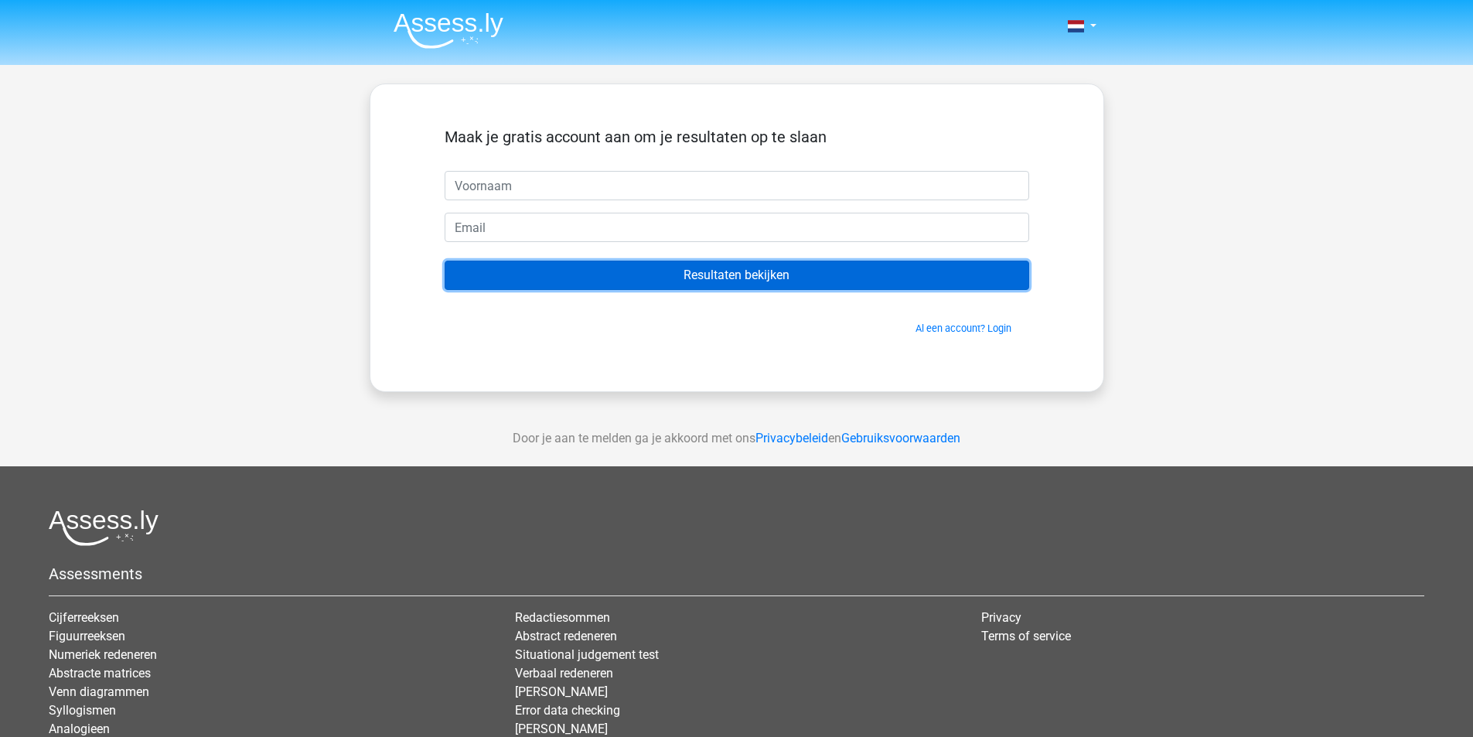
click at [765, 275] on input "Resultaten bekijken" at bounding box center [737, 275] width 585 height 29
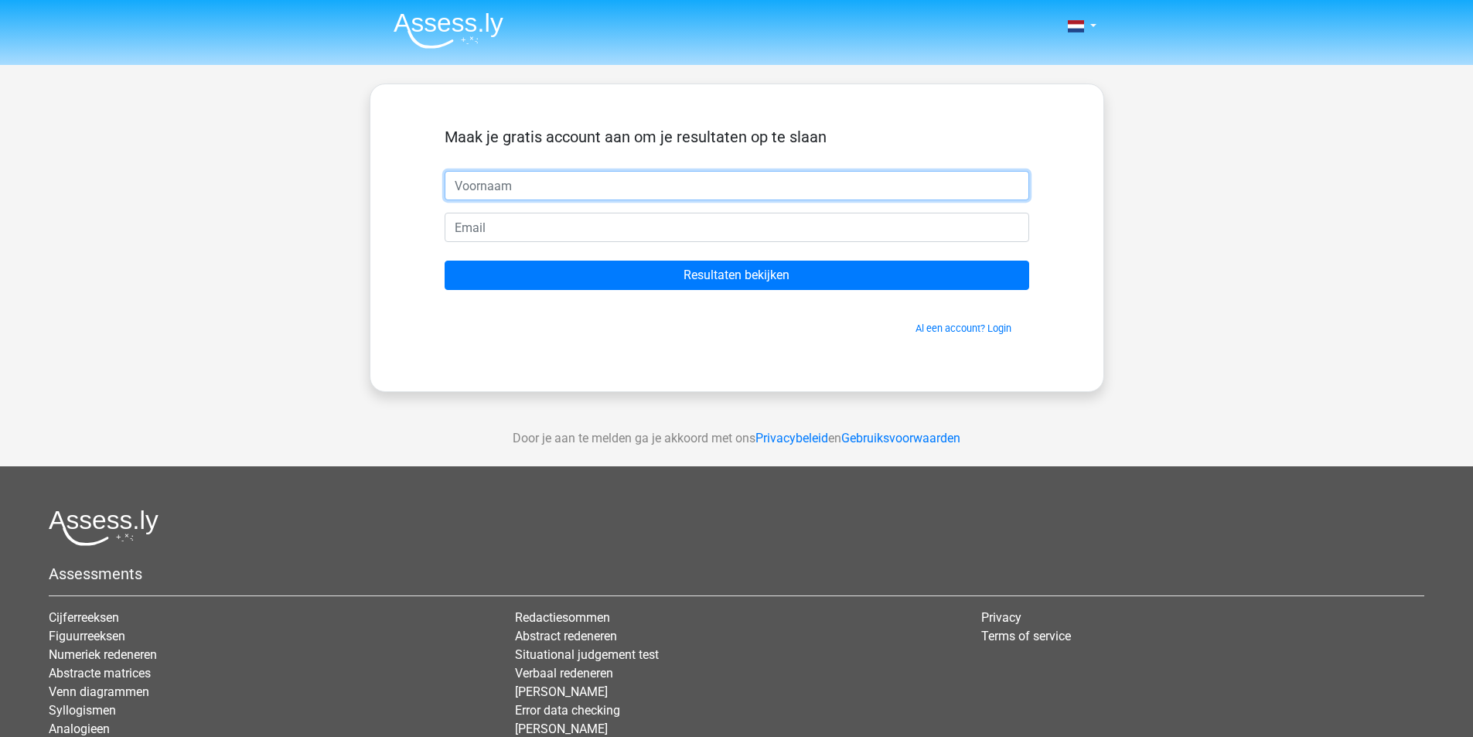
click at [534, 200] on input "text" at bounding box center [737, 185] width 585 height 29
type input "Anouk"
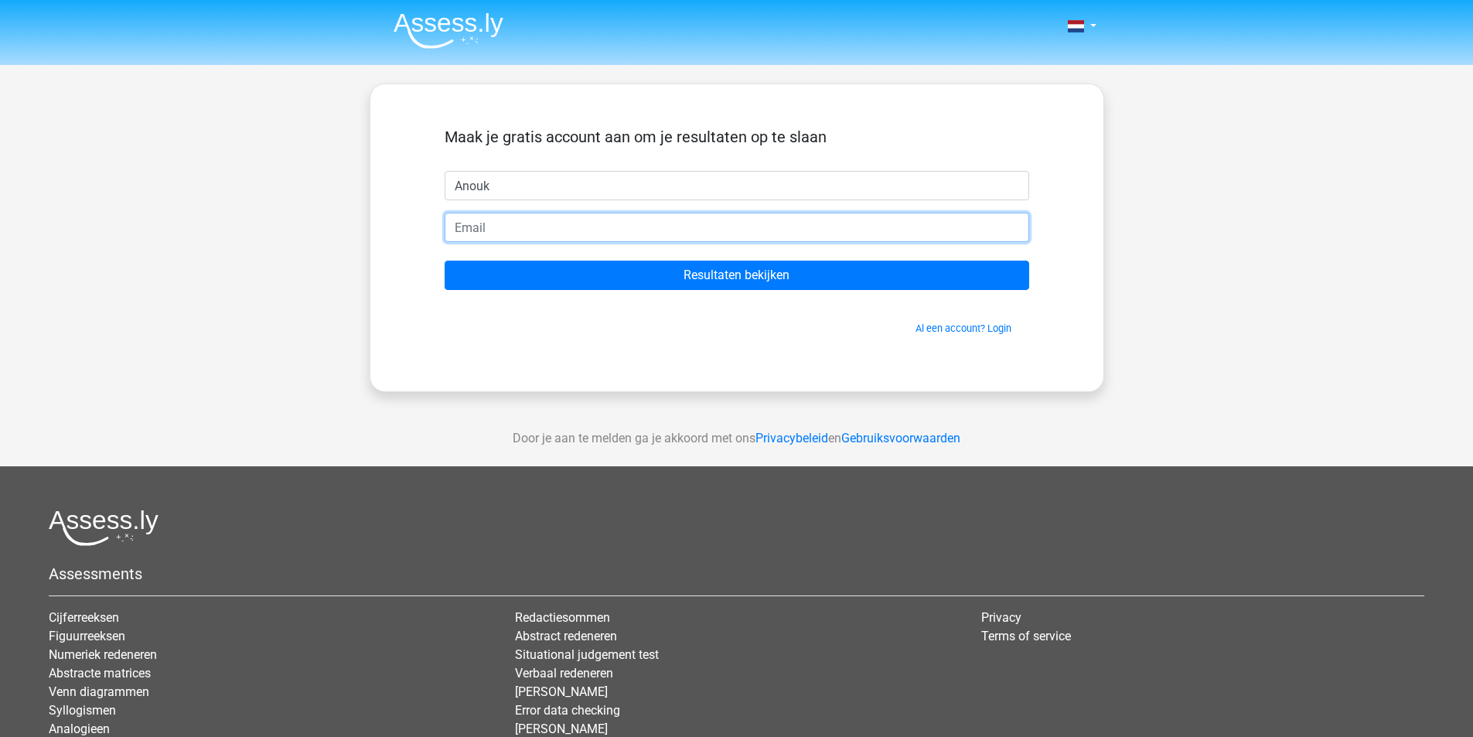
click at [543, 225] on input "email" at bounding box center [737, 227] width 585 height 29
type input "anoukblezer1@gmail.com"
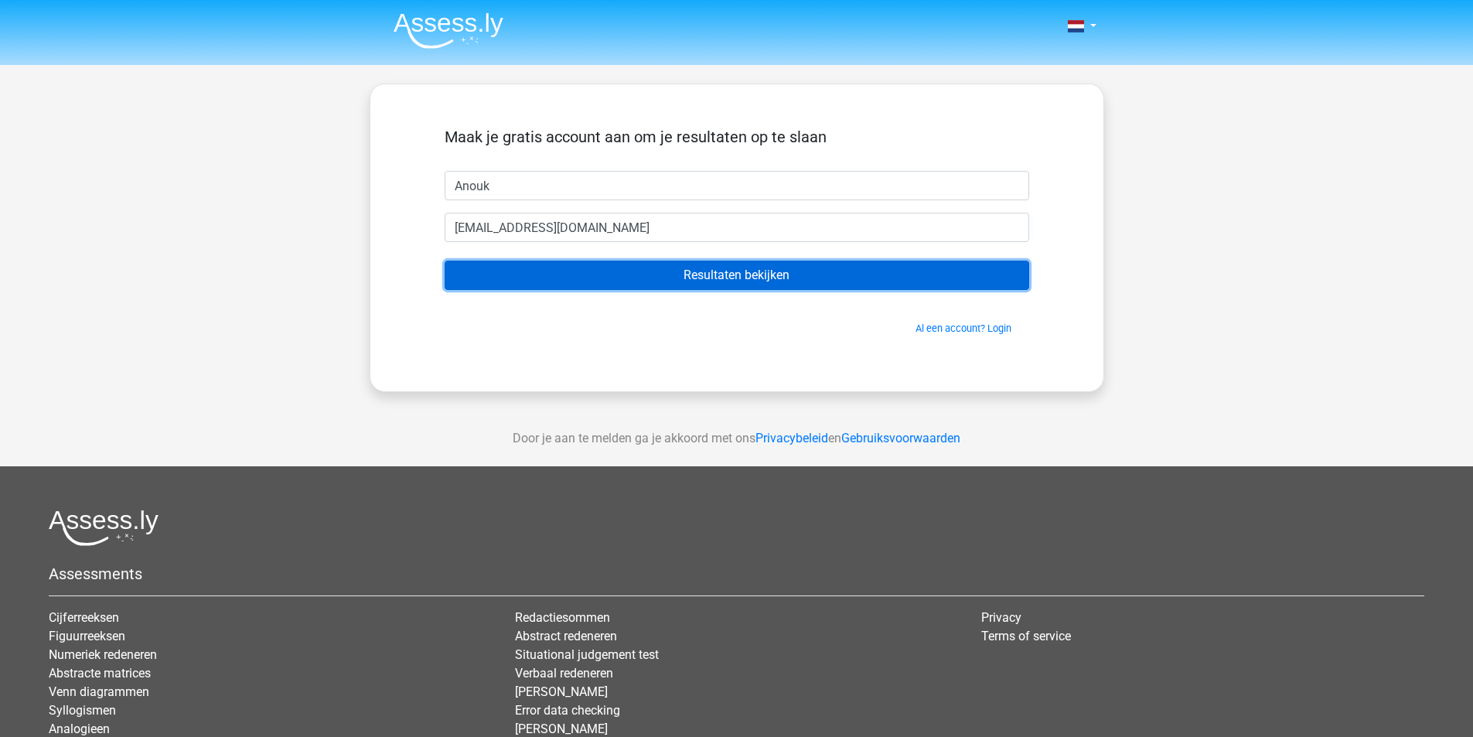
click at [620, 276] on input "Resultaten bekijken" at bounding box center [737, 275] width 585 height 29
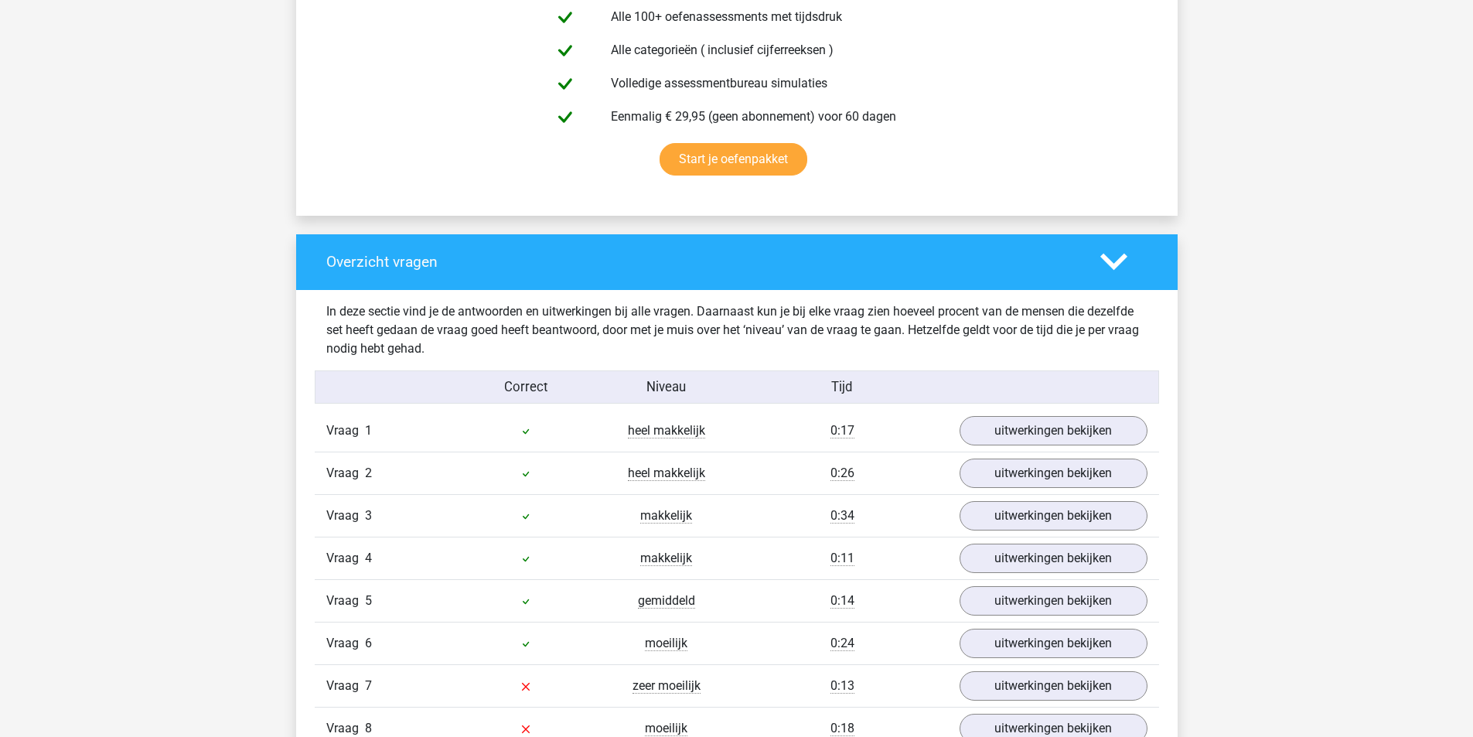
scroll to position [1160, 0]
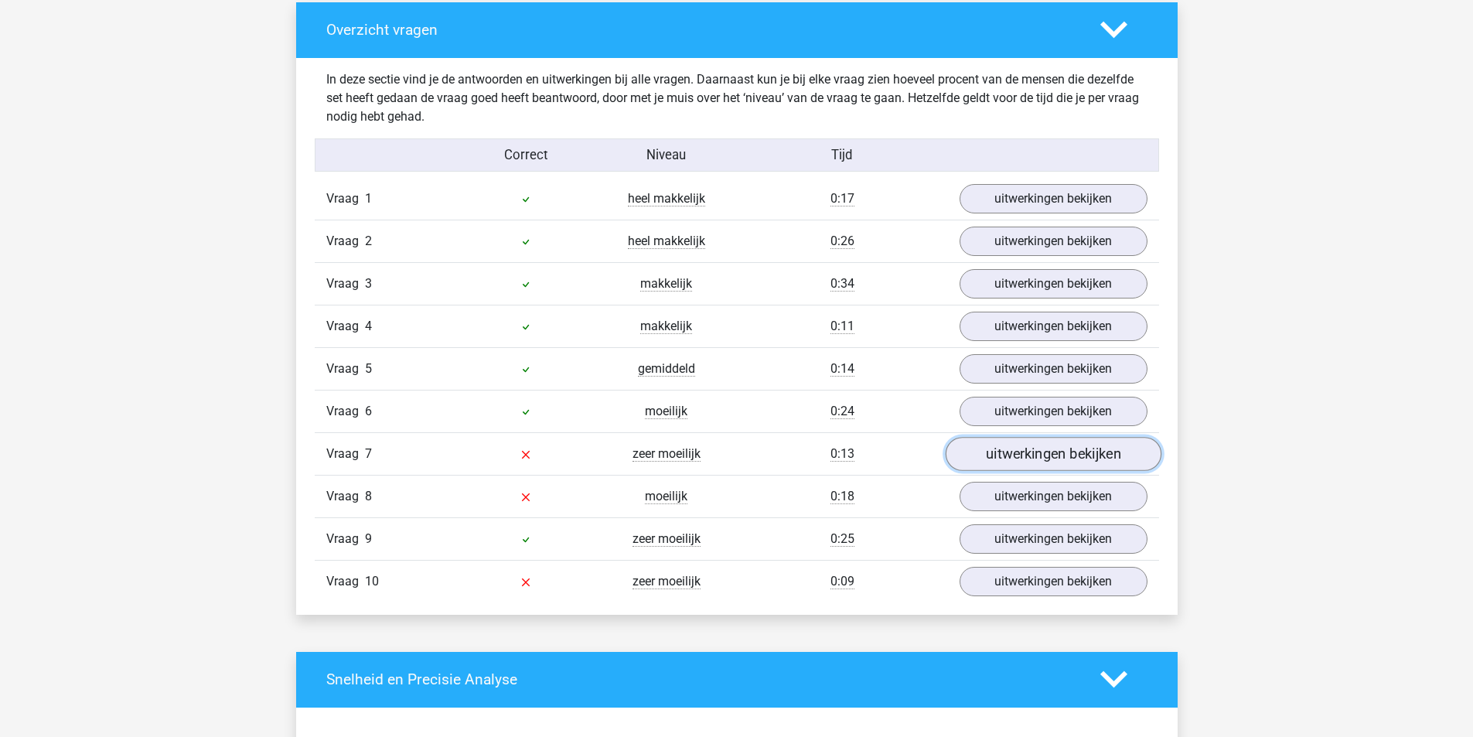
click at [1058, 453] on link "uitwerkingen bekijken" at bounding box center [1053, 454] width 216 height 34
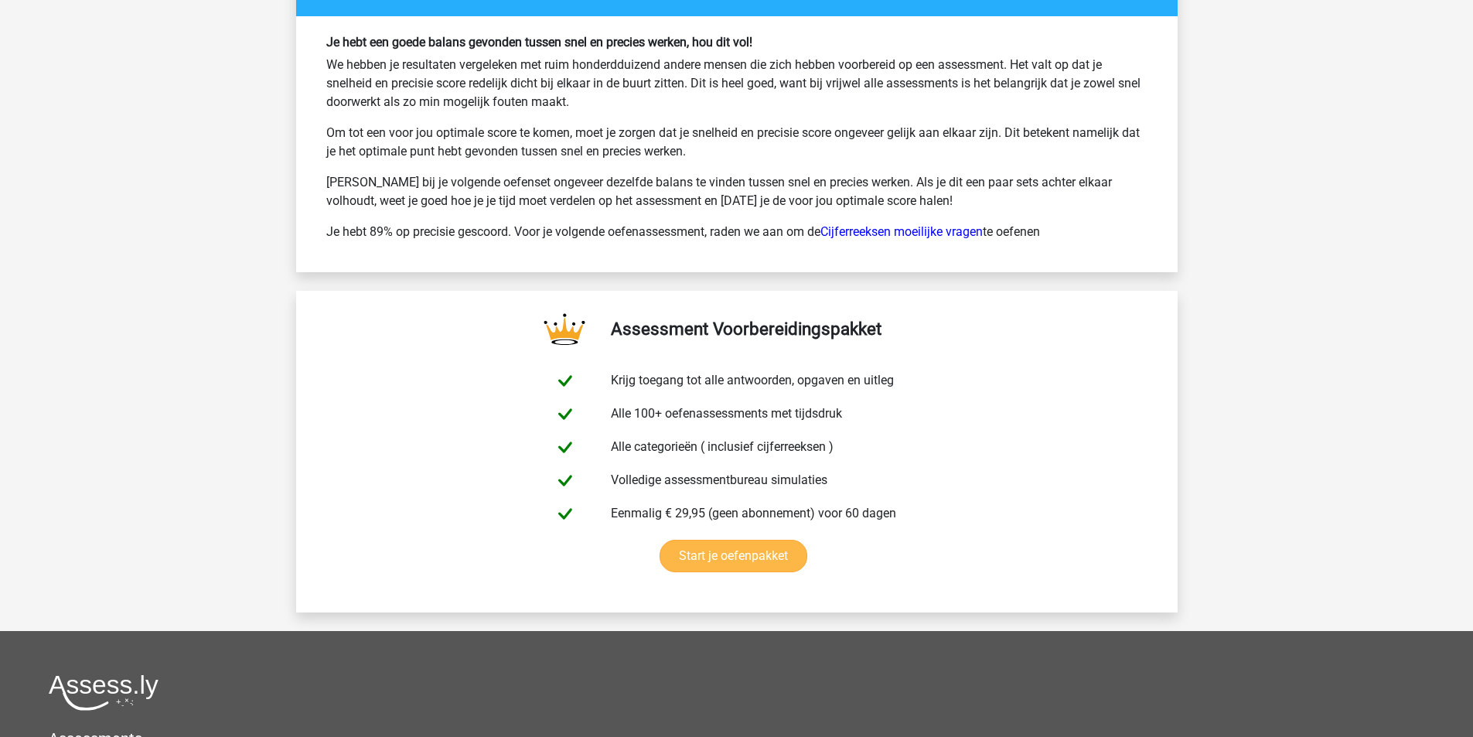
scroll to position [3628, 0]
